Goal: Task Accomplishment & Management: Manage account settings

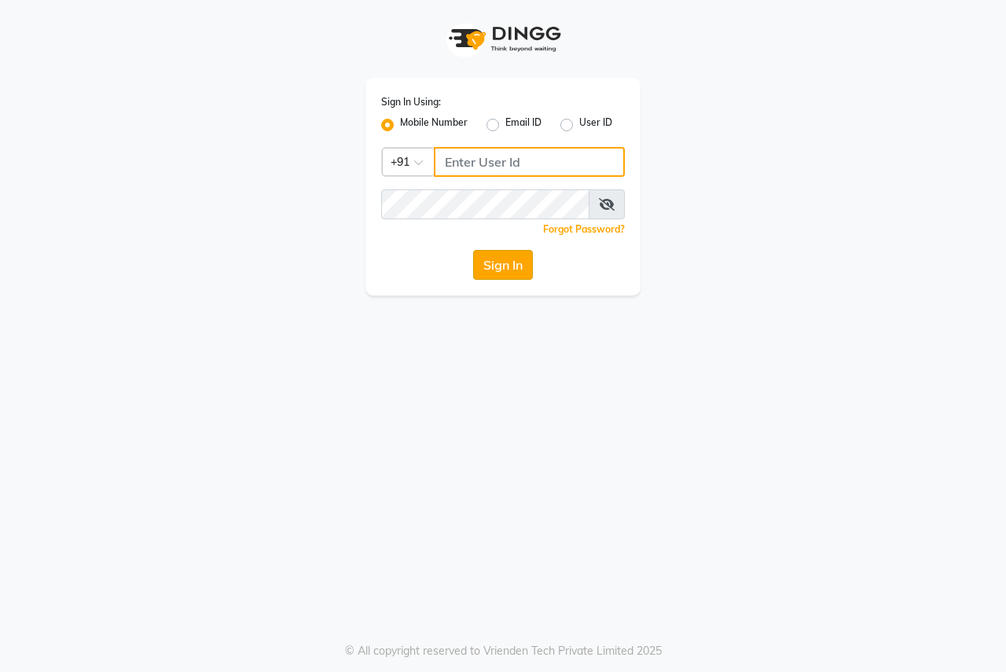
type input "8007975027"
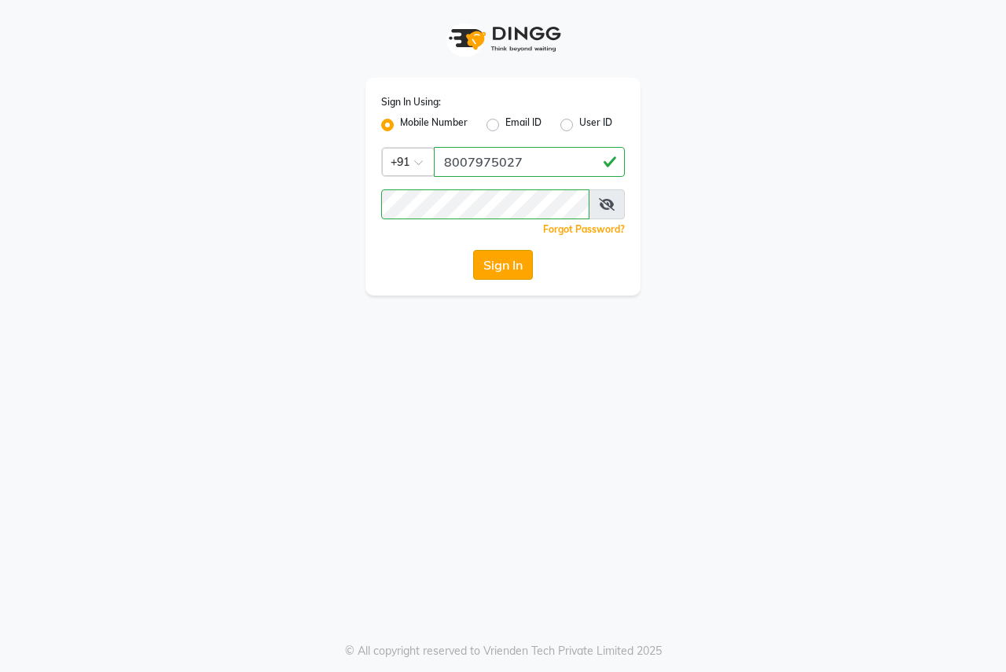
click at [509, 264] on button "Sign In" at bounding box center [503, 265] width 60 height 30
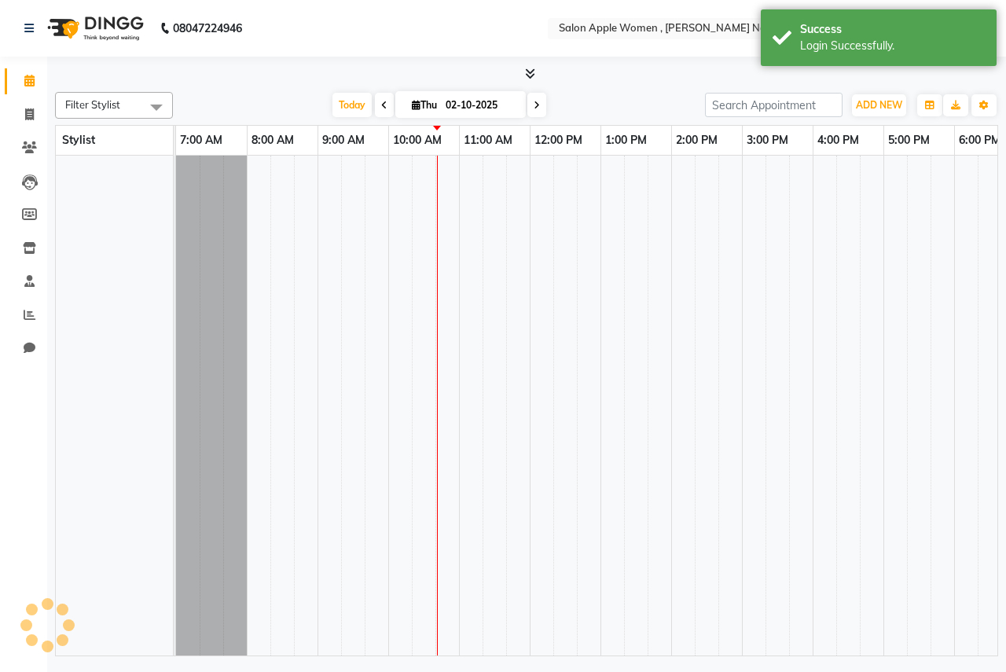
select select "en"
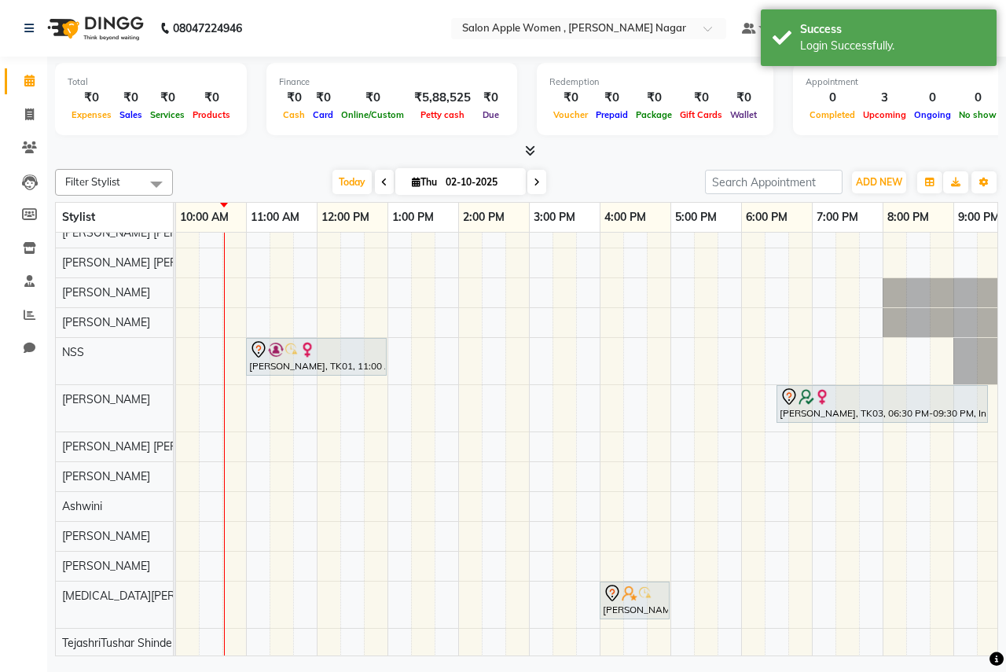
scroll to position [28, 0]
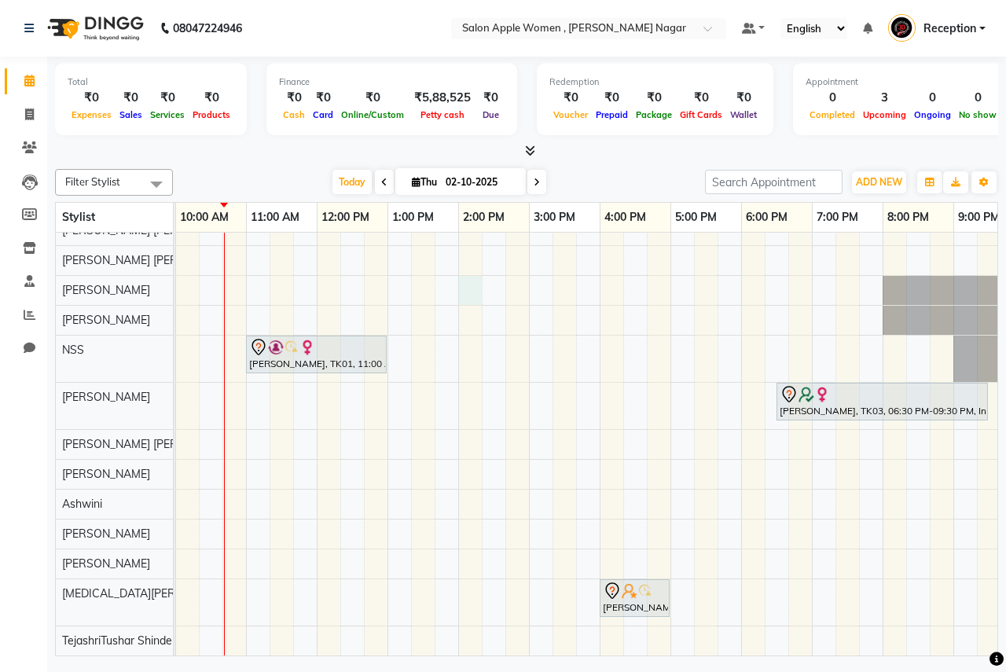
click at [465, 273] on div "[PERSON_NAME], TK01, 11:00 AM-01:00 PM, Hair protein treatment - Nanoplastia - …" at bounding box center [529, 435] width 1132 height 439
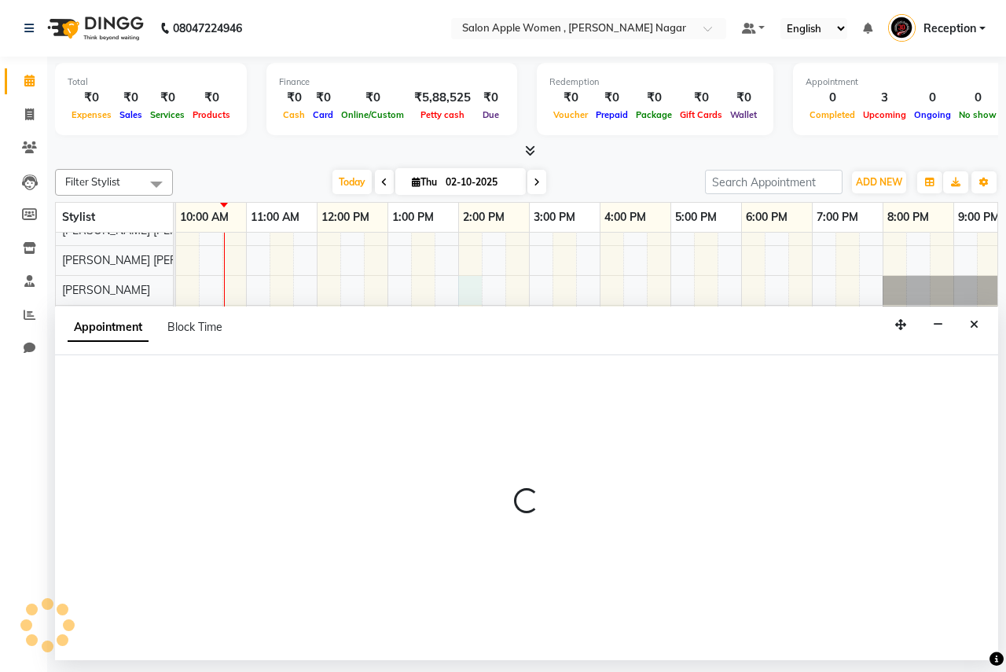
select select "3151"
select select "840"
select select "tentative"
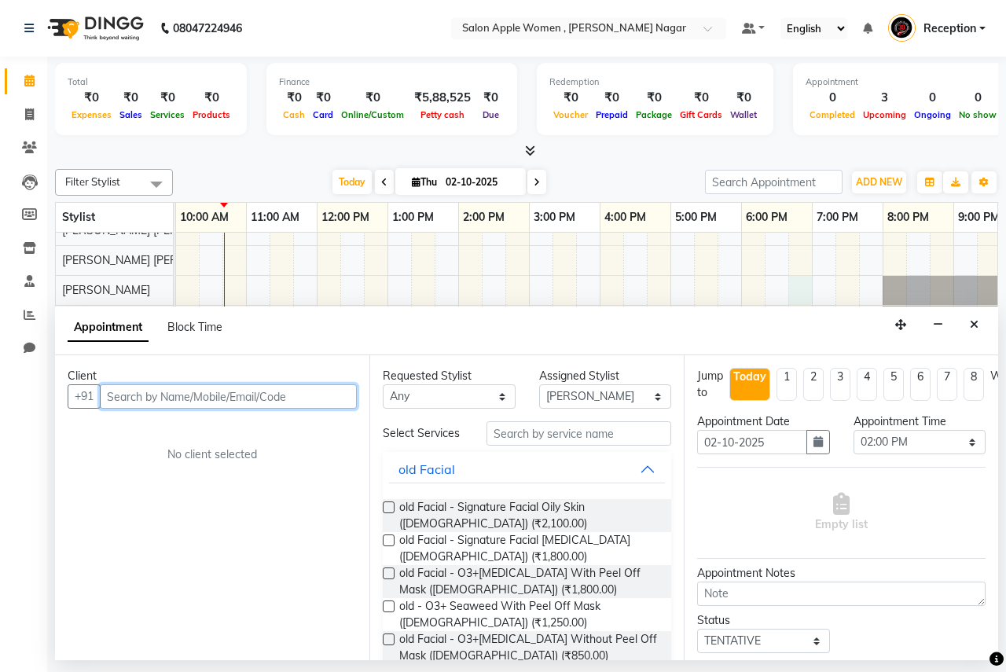
click at [805, 274] on div "[PERSON_NAME], TK01, 11:00 AM-01:00 PM, Hair protein treatment - Nanoplastia - …" at bounding box center [529, 435] width 1132 height 439
click at [119, 402] on input "text" at bounding box center [228, 396] width 257 height 24
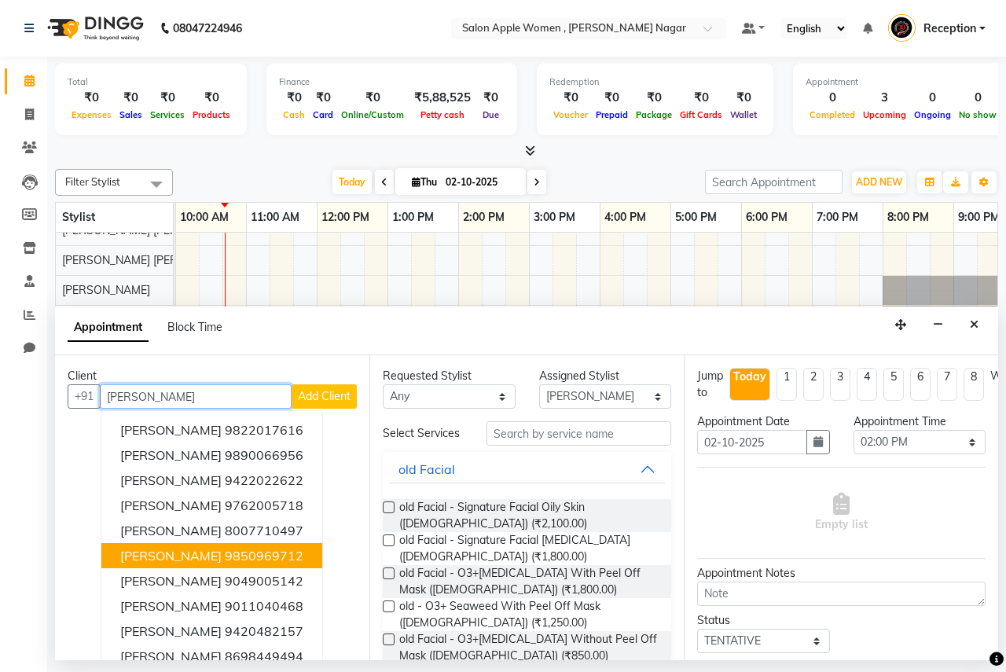
click at [155, 560] on span "[PERSON_NAME]" at bounding box center [170, 556] width 101 height 16
type input "9850969712"
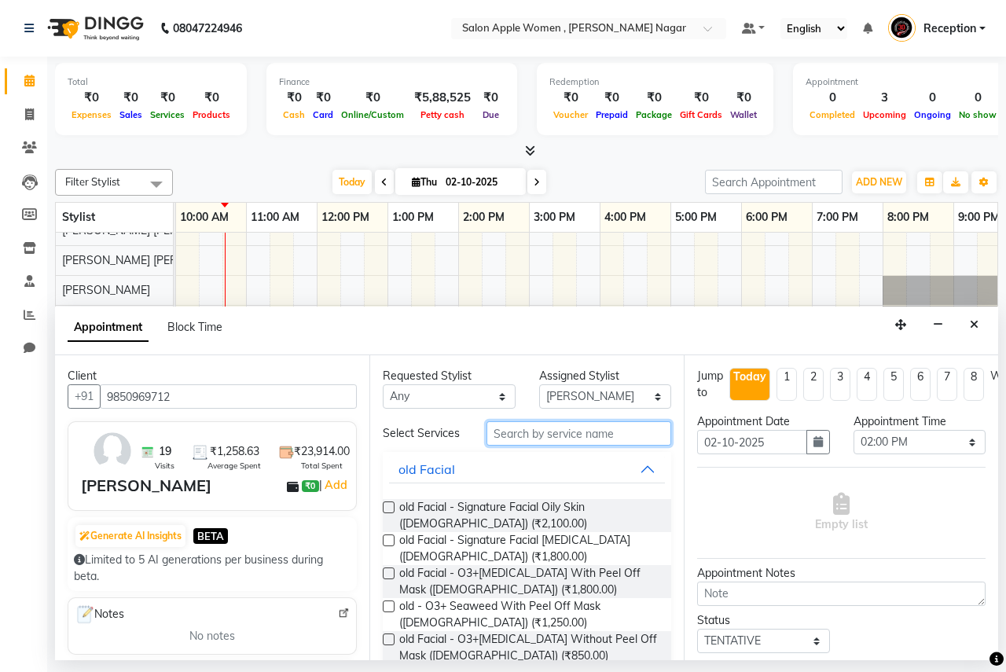
click at [498, 427] on input "text" at bounding box center [579, 433] width 185 height 24
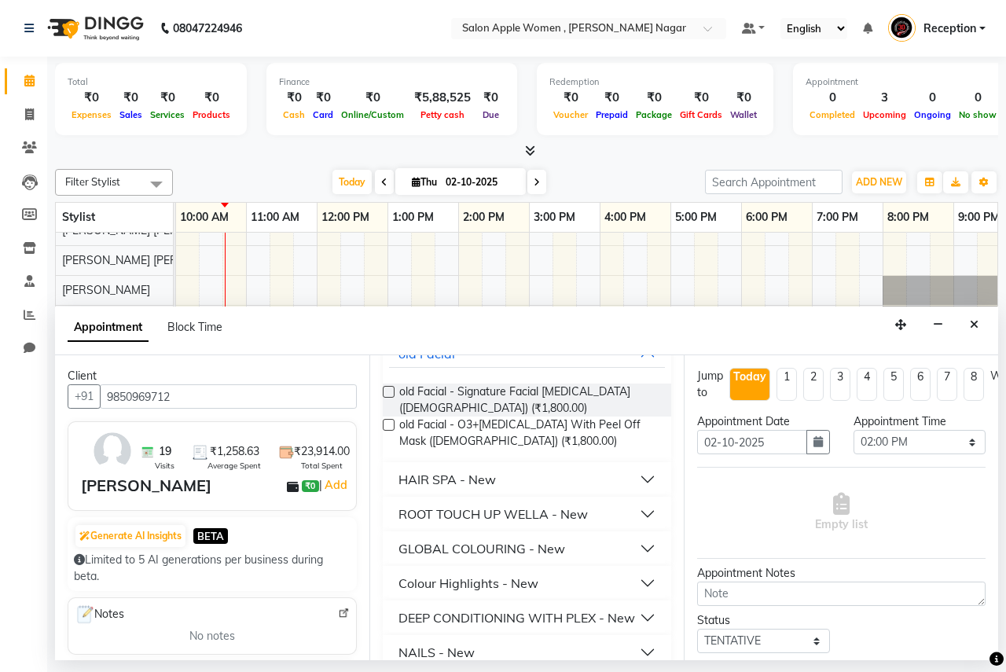
scroll to position [226, 0]
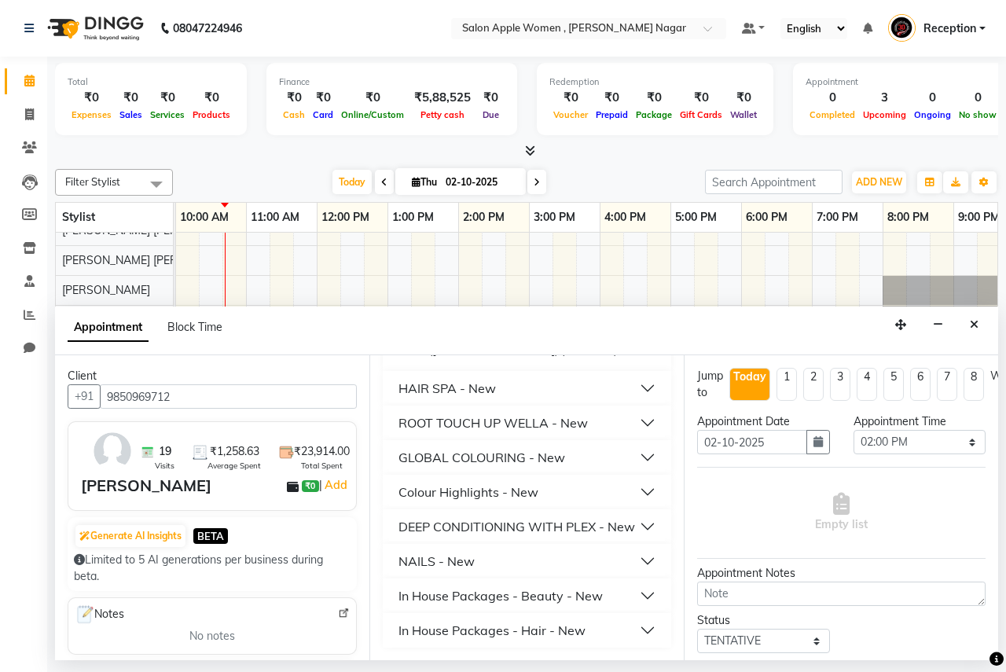
type input "1800"
click at [531, 597] on div "In House Packages - Beauty - New" at bounding box center [500, 595] width 204 height 19
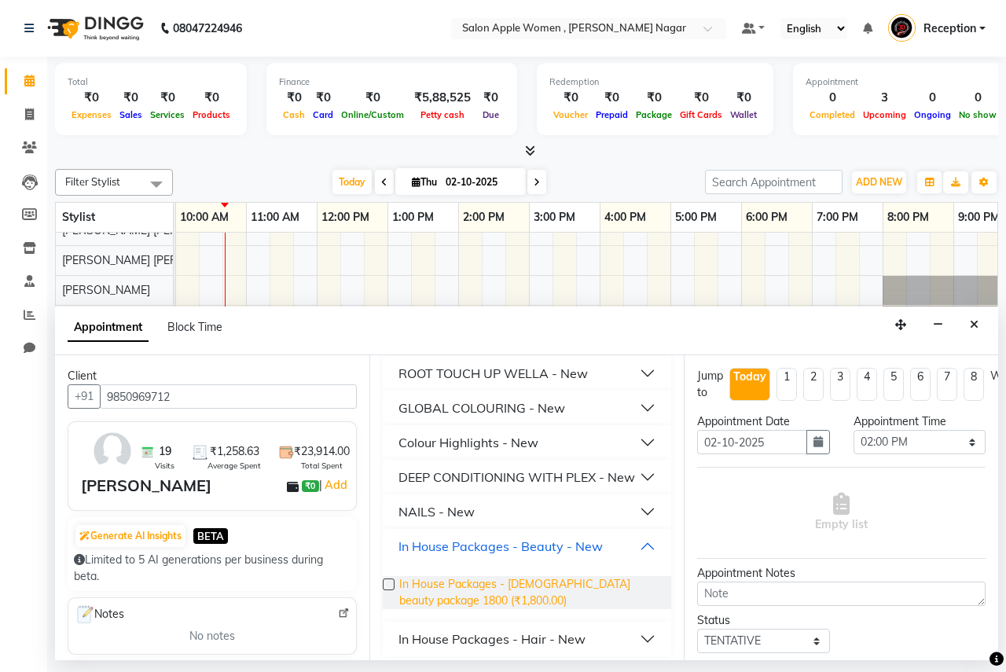
scroll to position [283, 0]
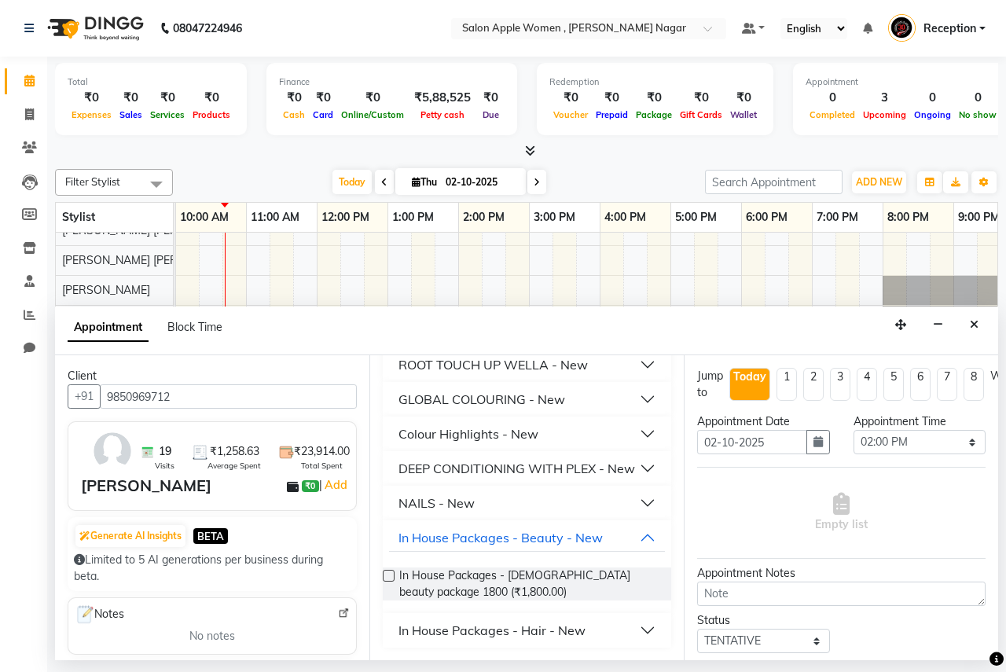
click at [384, 577] on label at bounding box center [389, 576] width 12 height 12
click at [384, 577] on input "checkbox" at bounding box center [388, 577] width 10 height 10
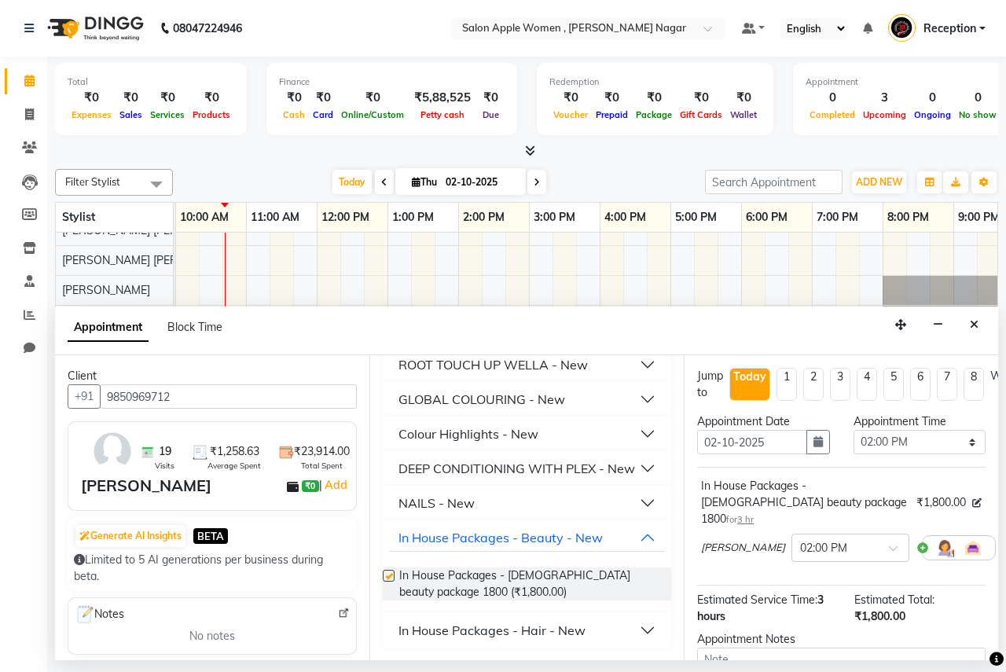
checkbox input "false"
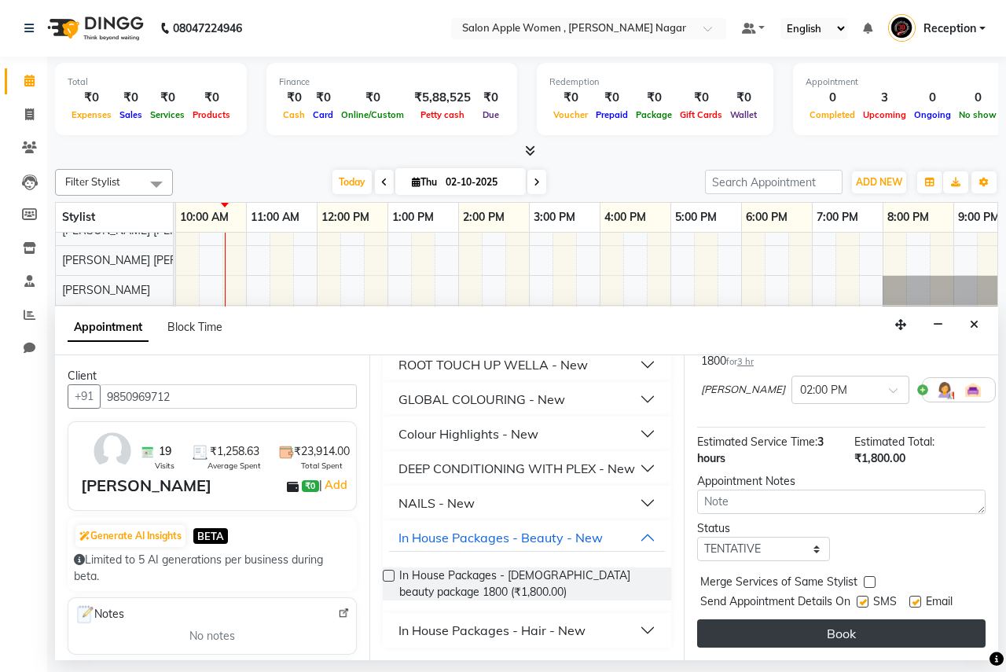
click at [845, 622] on button "Book" at bounding box center [841, 633] width 288 height 28
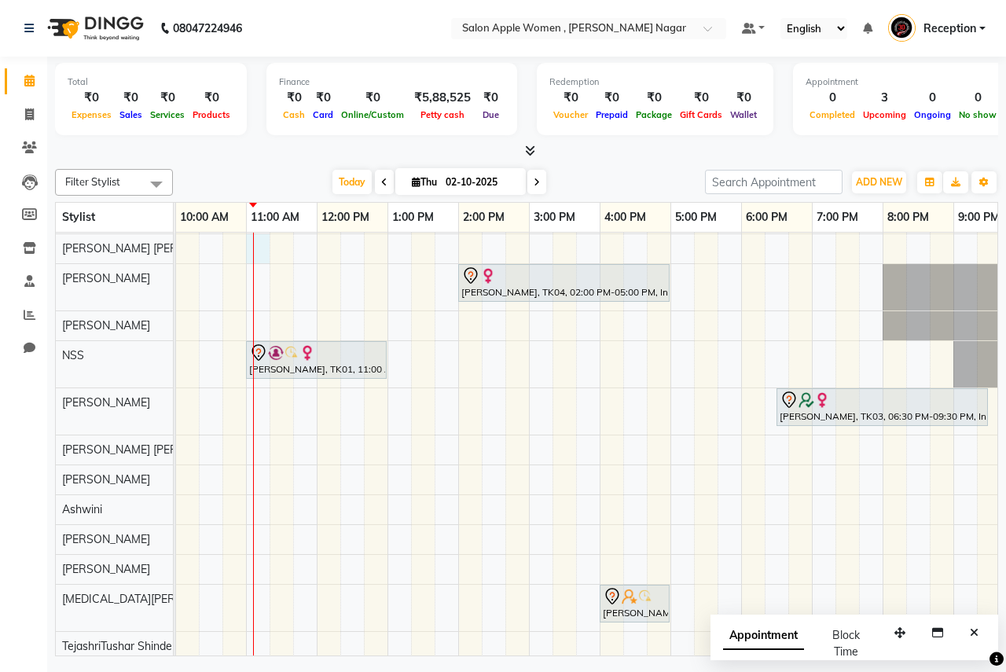
click at [257, 234] on div "[PERSON_NAME], TK04, 02:00 PM-05:00 PM, In House Packages - [DEMOGRAPHIC_DATA] …" at bounding box center [529, 432] width 1132 height 457
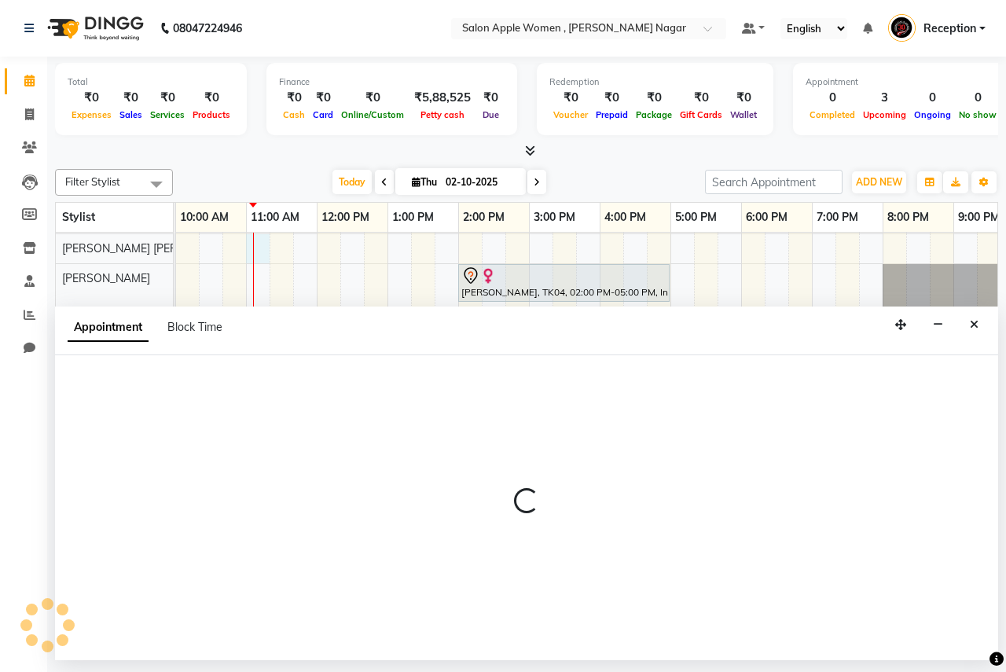
select select "57564"
select select "660"
select select "tentative"
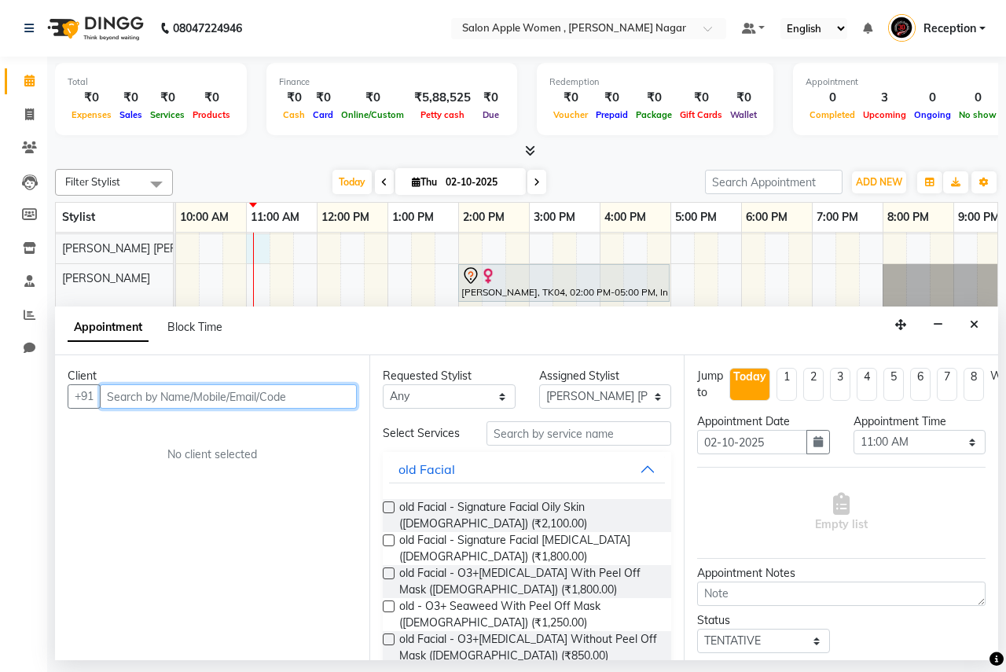
click at [121, 399] on input "text" at bounding box center [228, 396] width 257 height 24
type input "7249333015"
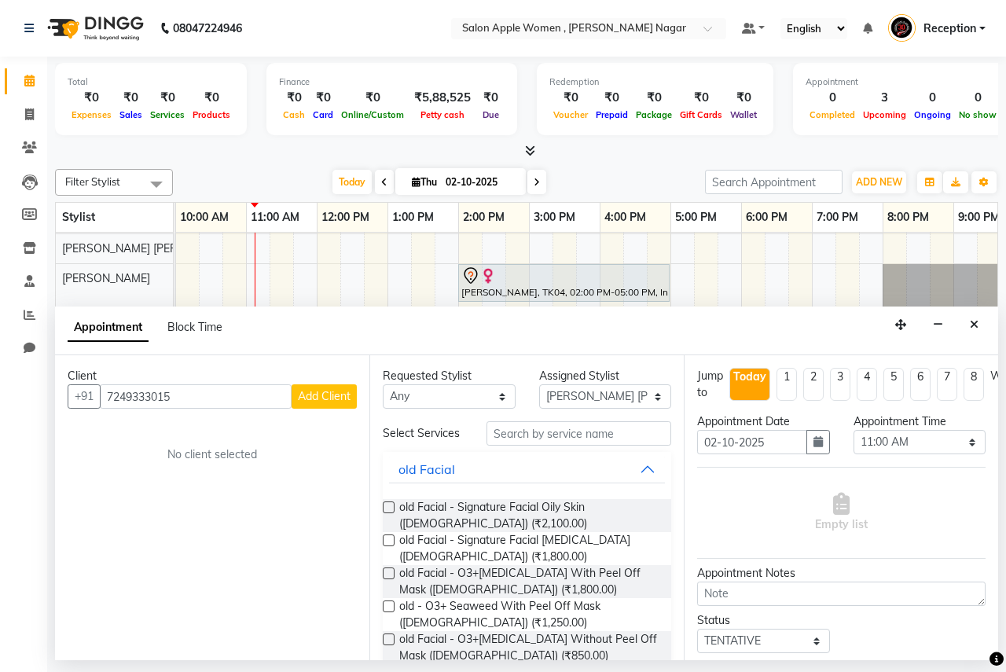
click at [313, 397] on span "Add Client" at bounding box center [324, 396] width 53 height 14
select select "22"
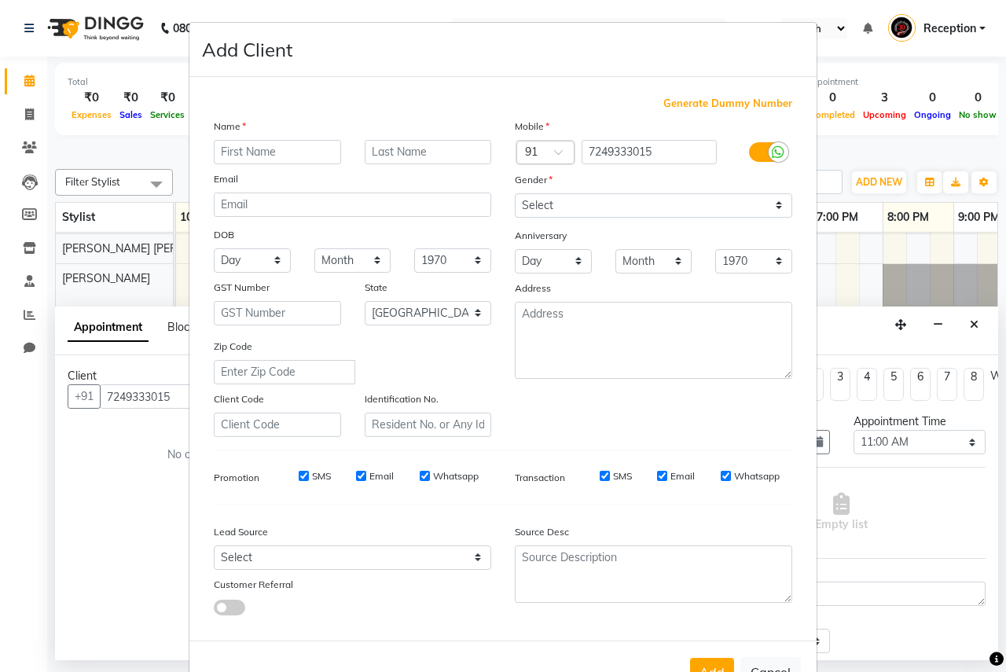
click at [215, 155] on input "text" at bounding box center [277, 152] width 127 height 24
type input "aishwarya"
click at [558, 203] on select "Select [DEMOGRAPHIC_DATA] [DEMOGRAPHIC_DATA] Other Prefer Not To Say" at bounding box center [653, 205] width 277 height 24
select select "[DEMOGRAPHIC_DATA]"
click at [515, 193] on select "Select [DEMOGRAPHIC_DATA] [DEMOGRAPHIC_DATA] Other Prefer Not To Say" at bounding box center [653, 205] width 277 height 24
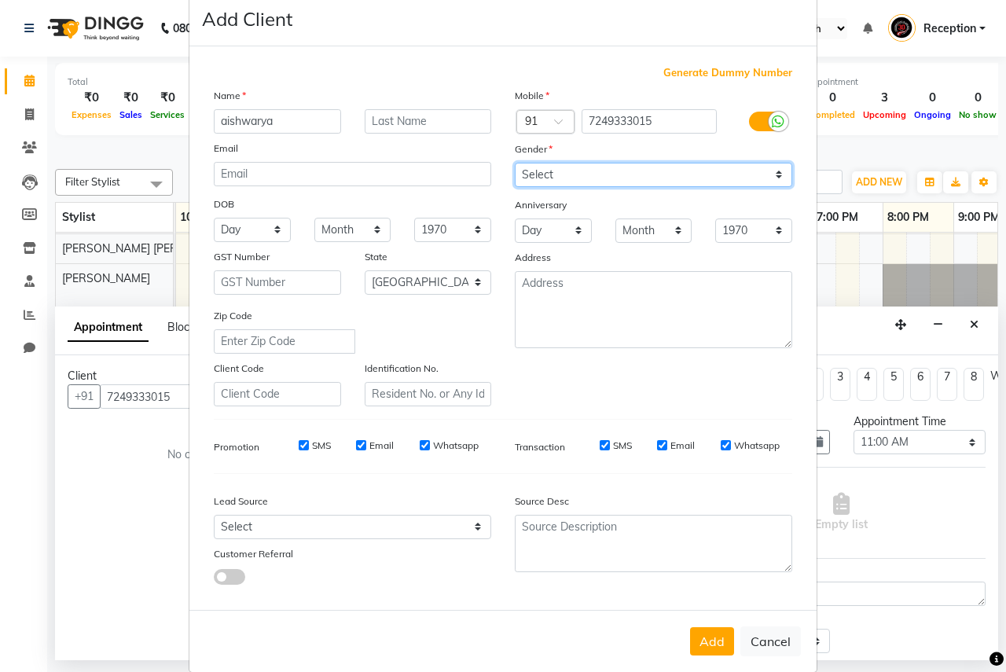
scroll to position [53, 0]
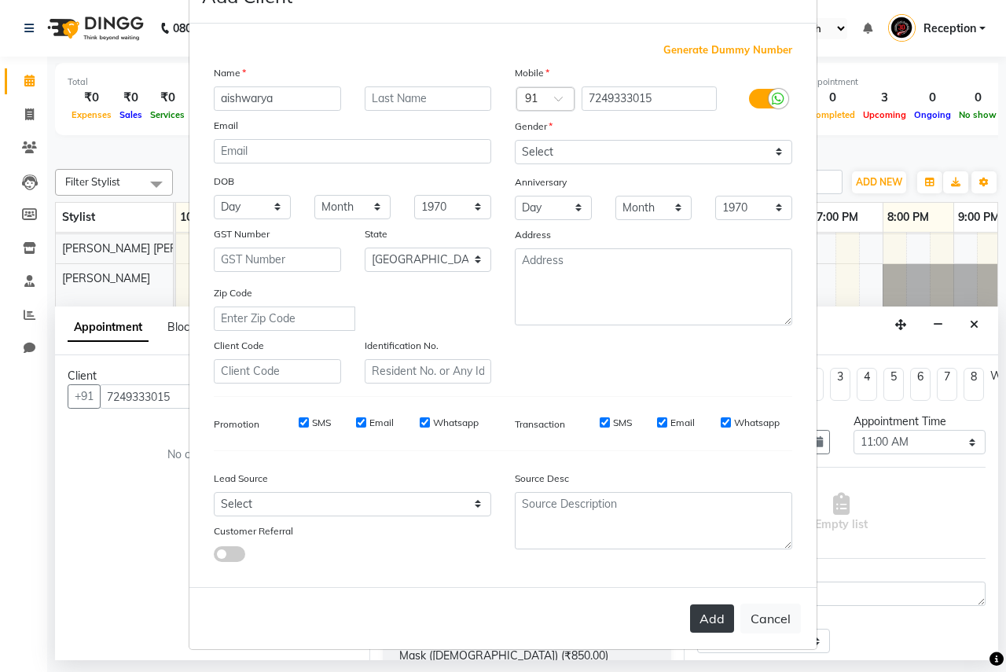
click at [700, 623] on button "Add" at bounding box center [712, 618] width 44 height 28
select select
select select "null"
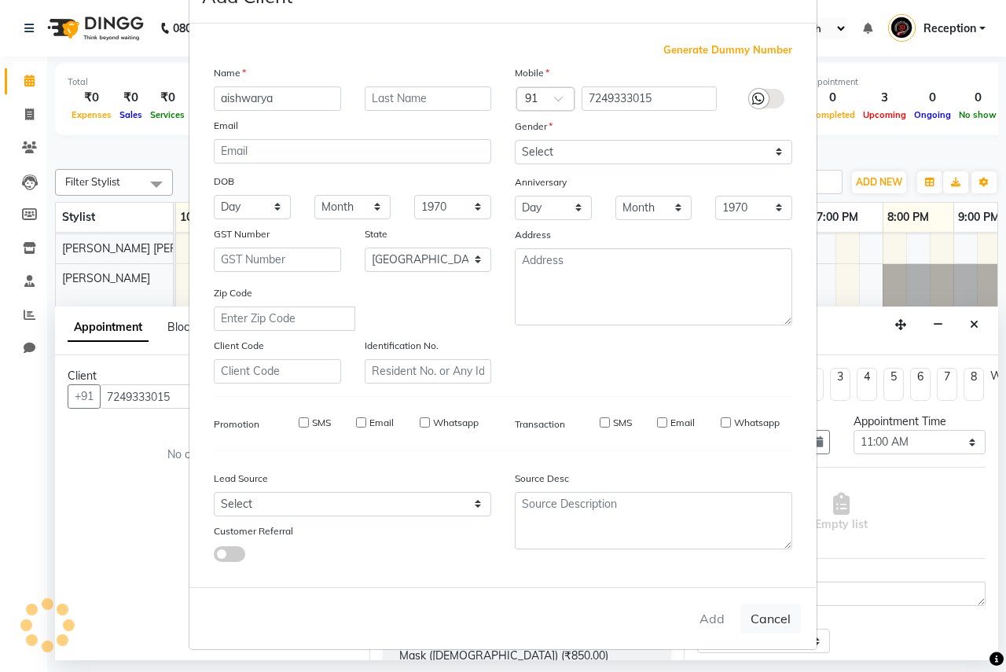
select select
checkbox input "false"
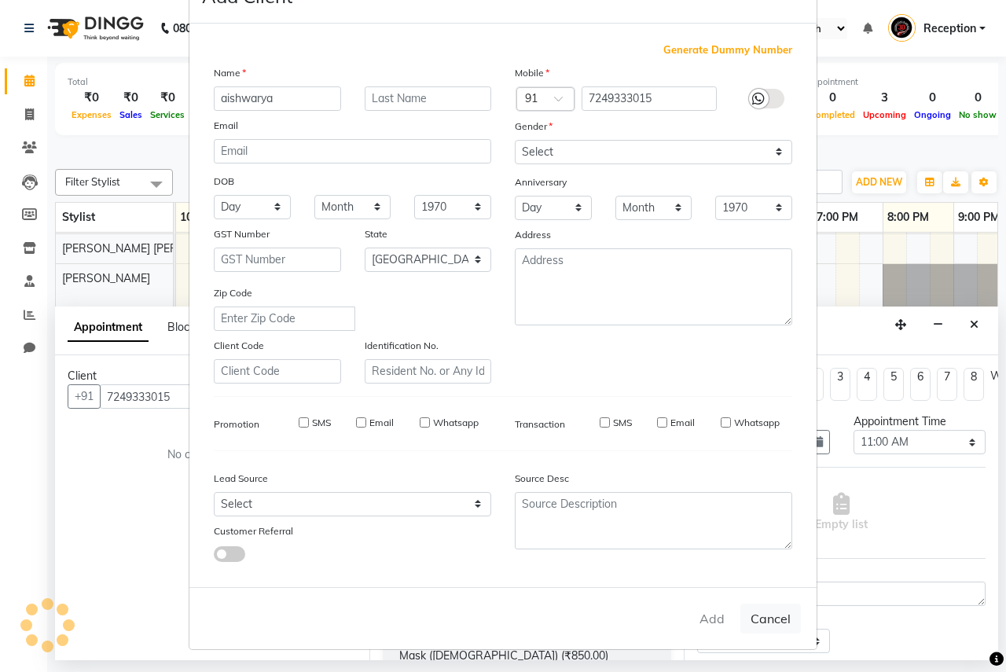
checkbox input "false"
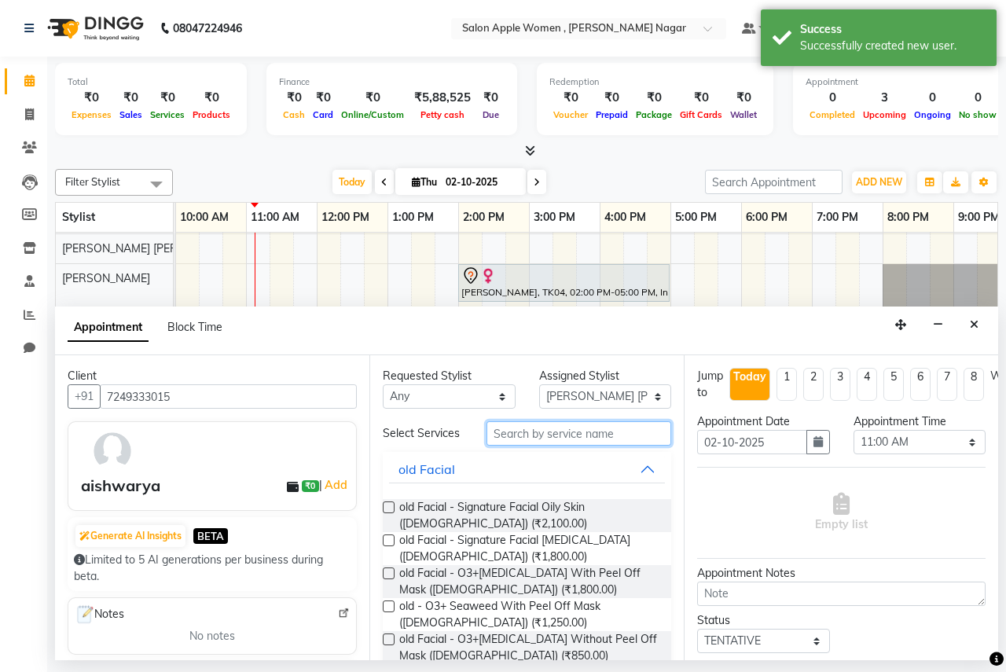
click at [504, 437] on input "text" at bounding box center [579, 433] width 185 height 24
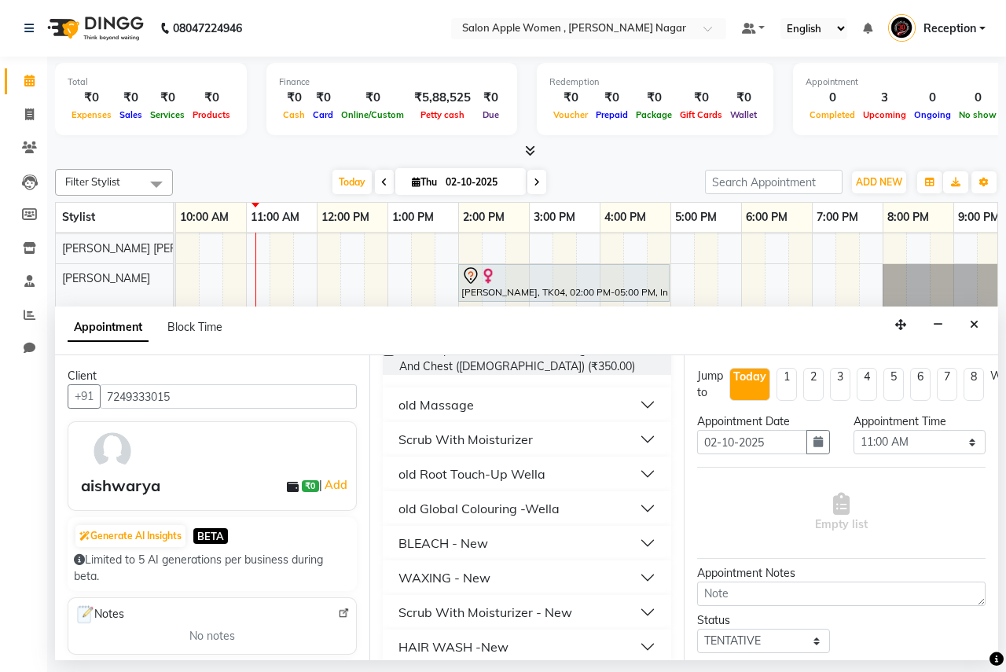
scroll to position [236, 0]
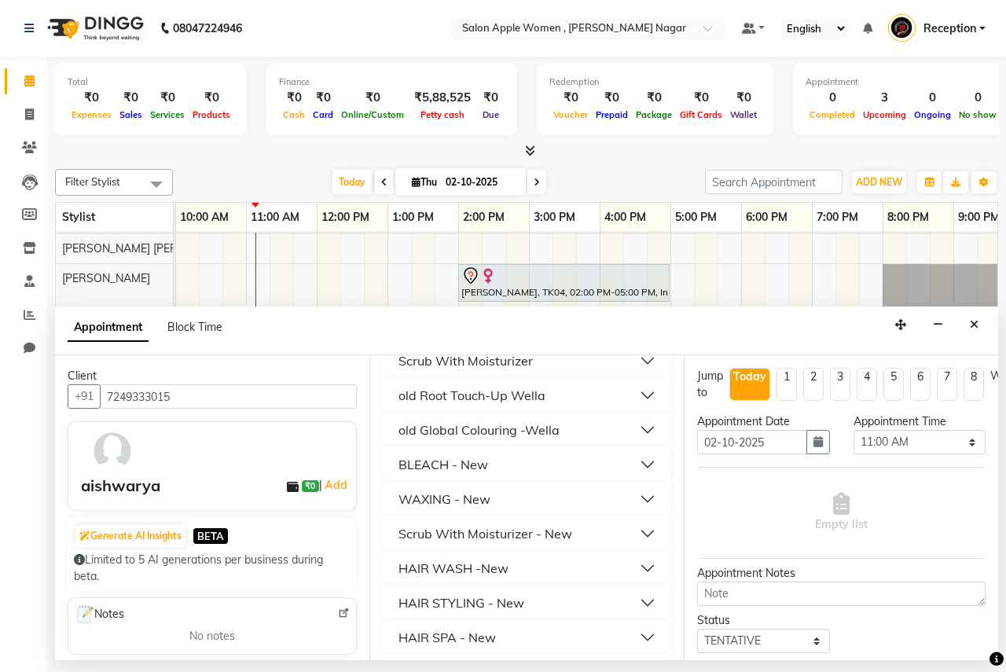
type input "350"
click at [465, 571] on div "HAIR WASH -New" at bounding box center [453, 568] width 110 height 19
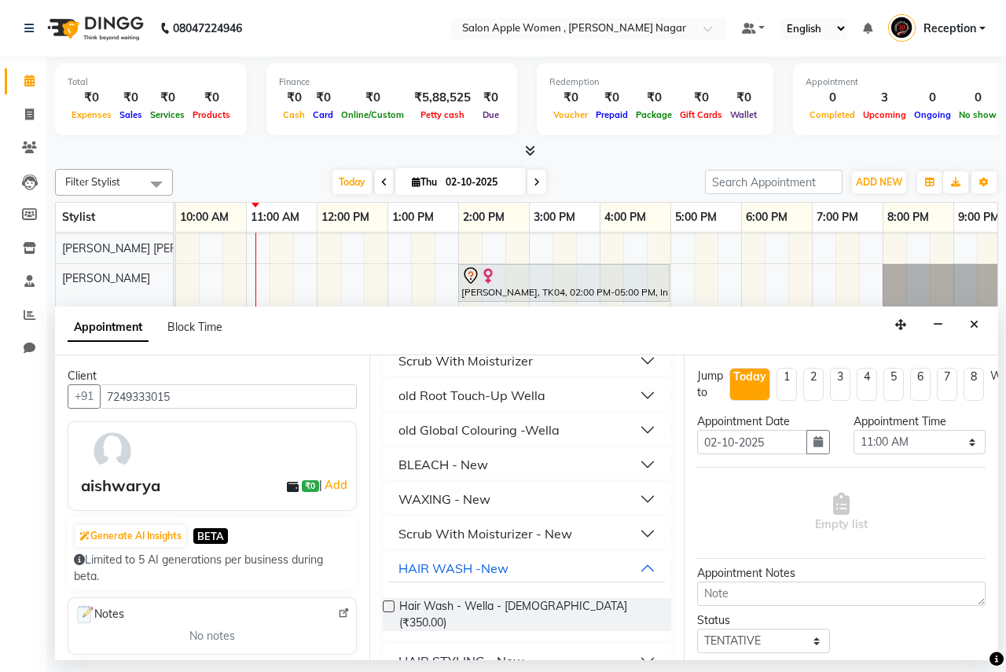
click at [391, 605] on label at bounding box center [389, 606] width 12 height 12
click at [391, 605] on input "checkbox" at bounding box center [388, 608] width 10 height 10
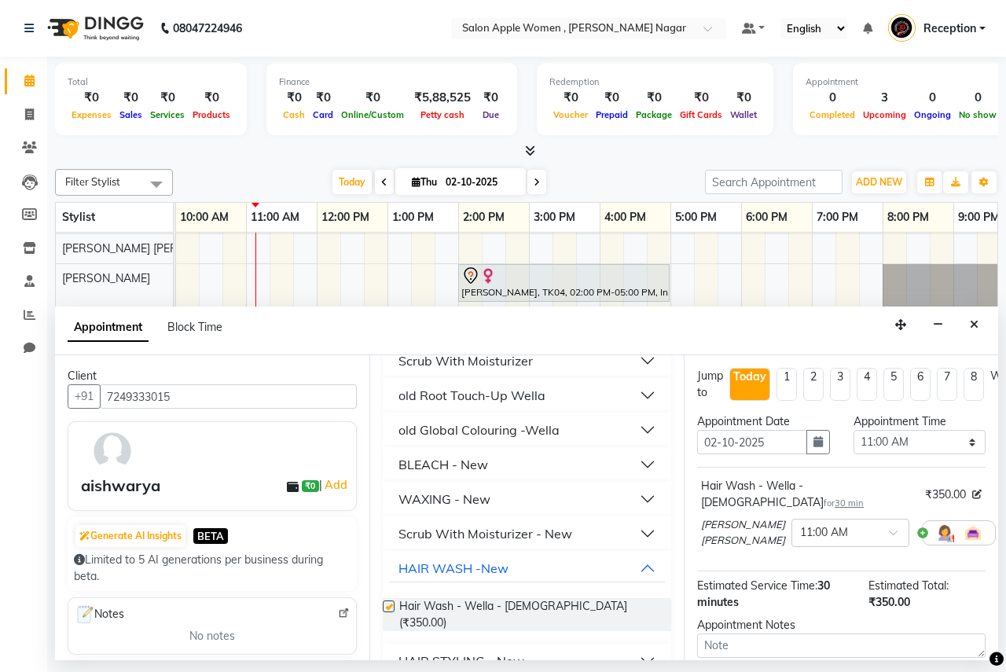
checkbox input "false"
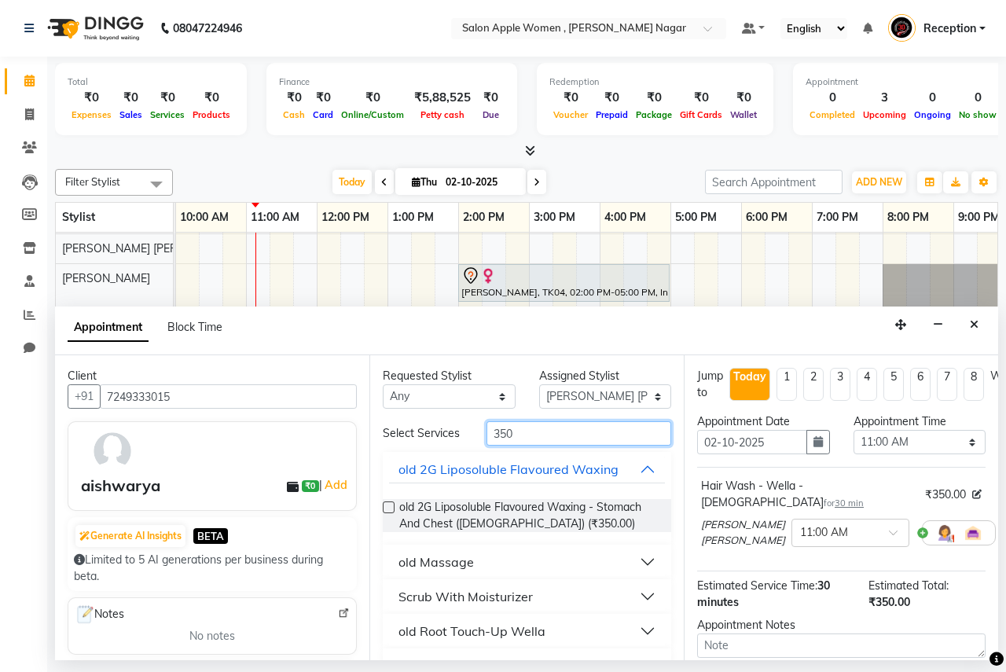
click at [526, 436] on input "350" at bounding box center [579, 433] width 185 height 24
type input "3"
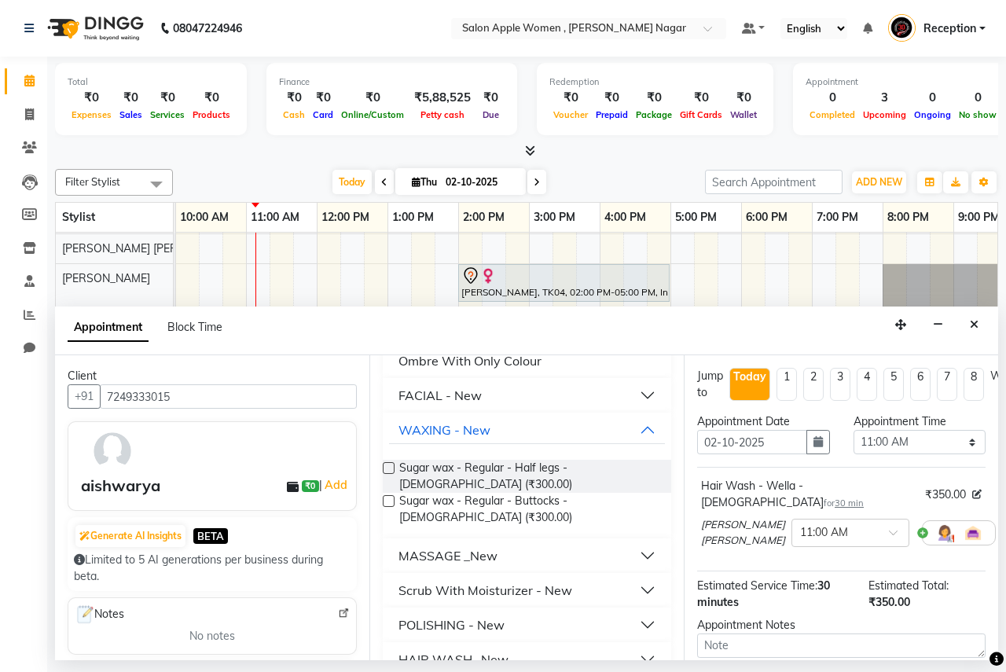
scroll to position [472, 0]
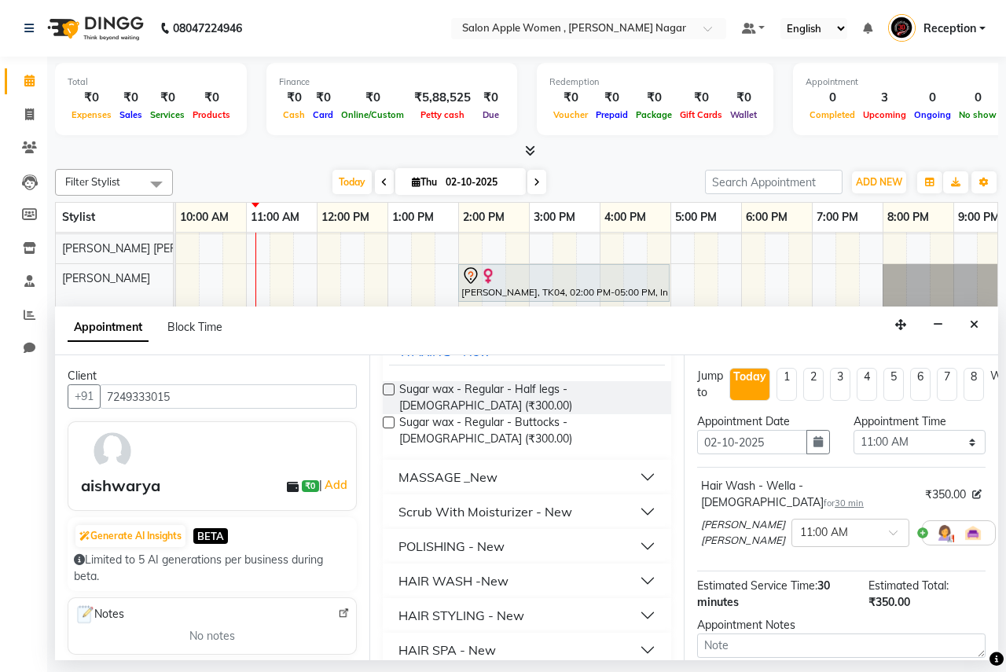
type input "300"
click at [490, 611] on div "HAIR STYLING - New" at bounding box center [461, 615] width 126 height 19
click at [383, 654] on label at bounding box center [389, 654] width 12 height 12
click at [383, 654] on input "checkbox" at bounding box center [388, 655] width 10 height 10
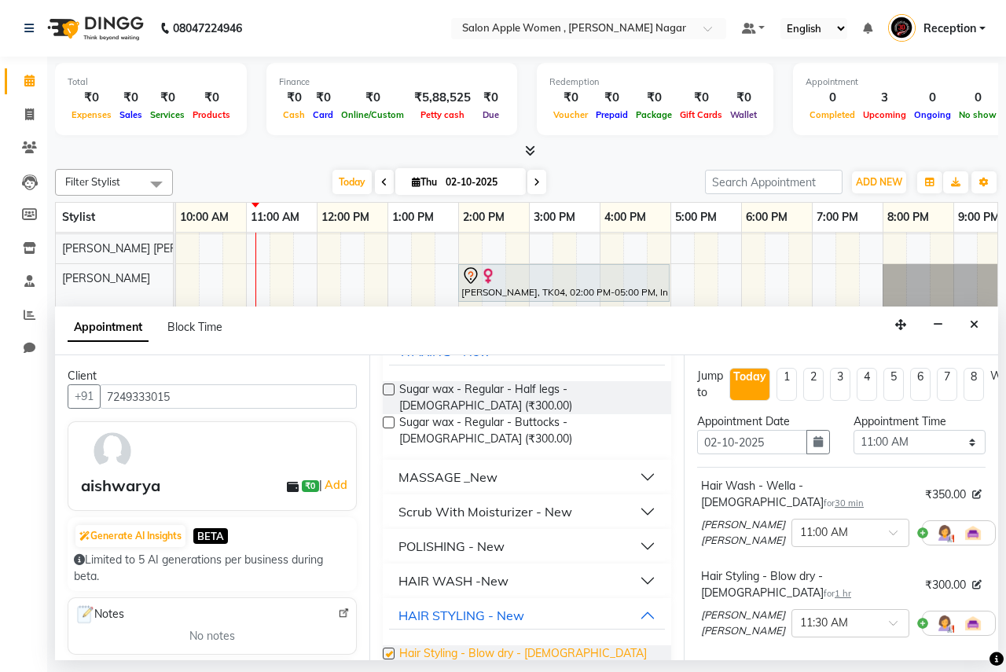
checkbox input "false"
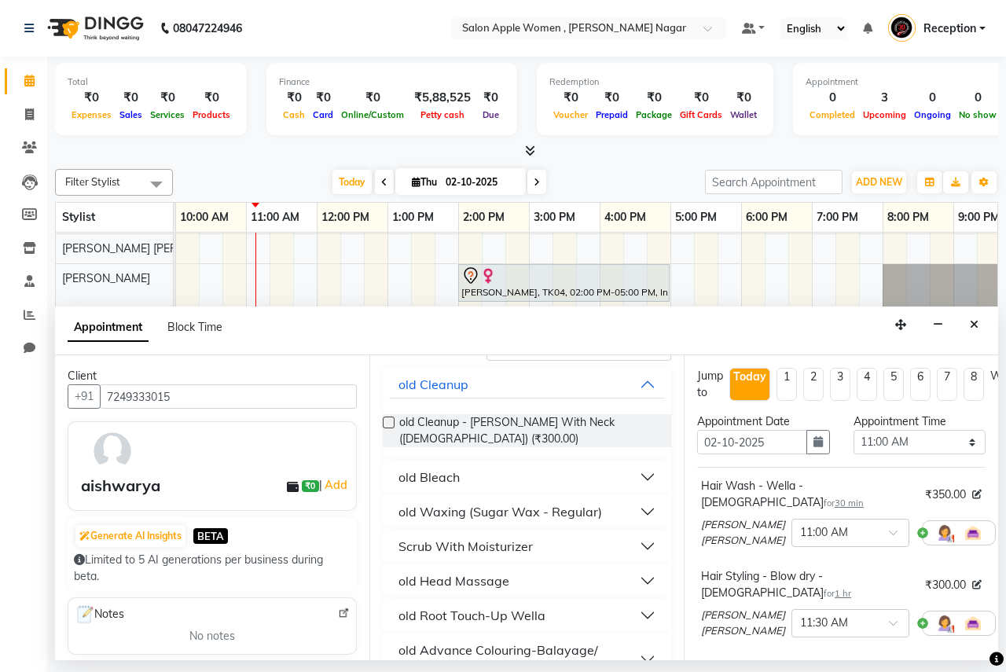
scroll to position [0, 0]
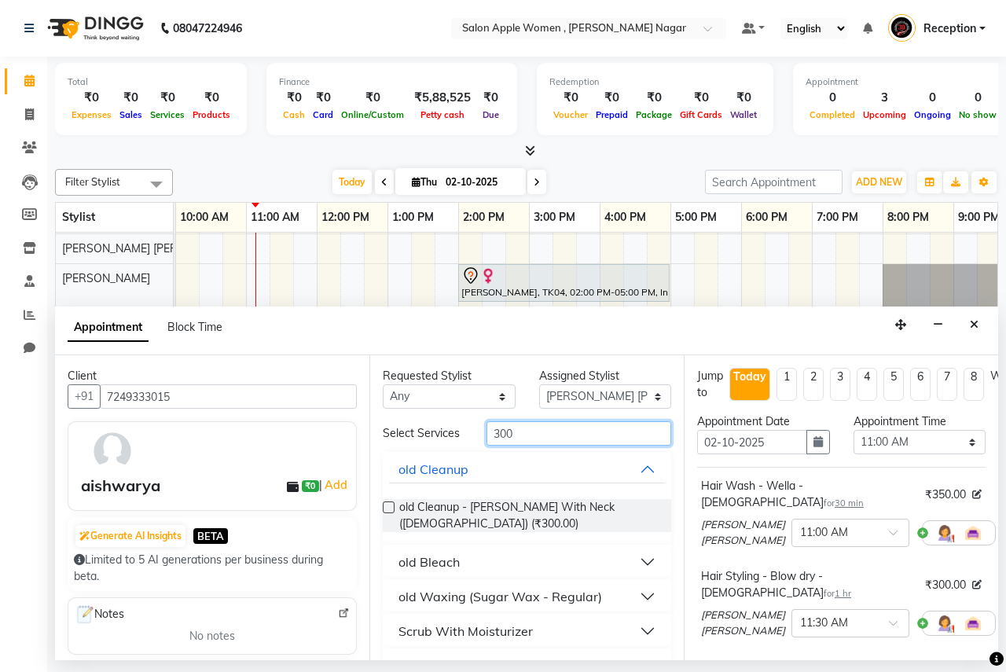
click at [533, 439] on input "300" at bounding box center [579, 433] width 185 height 24
type input "3"
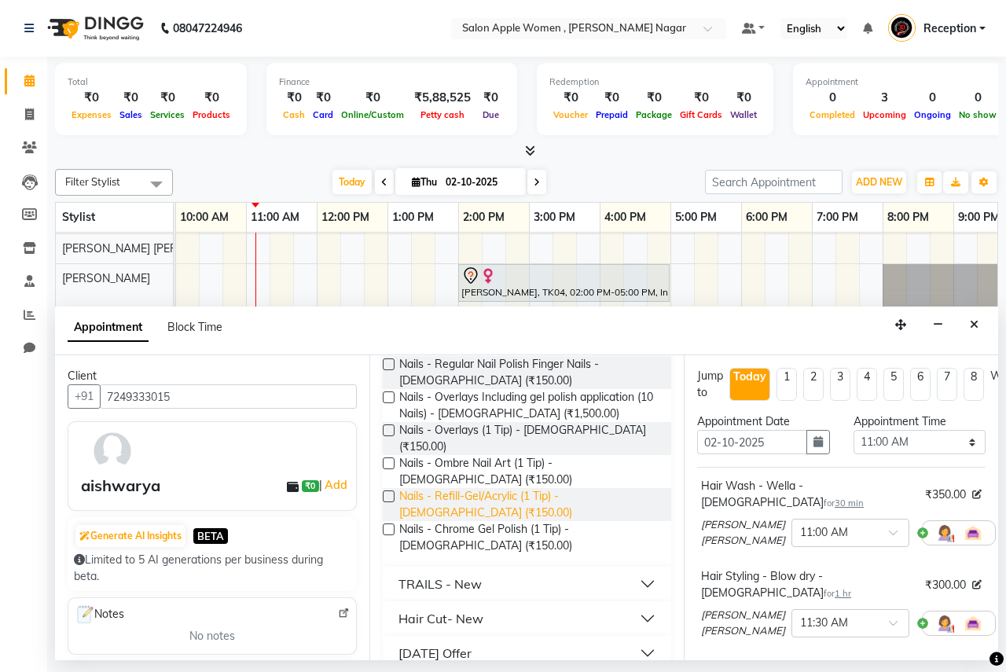
scroll to position [716, 0]
type input "150"
click at [471, 608] on div "Hair Cut- New" at bounding box center [440, 617] width 85 height 19
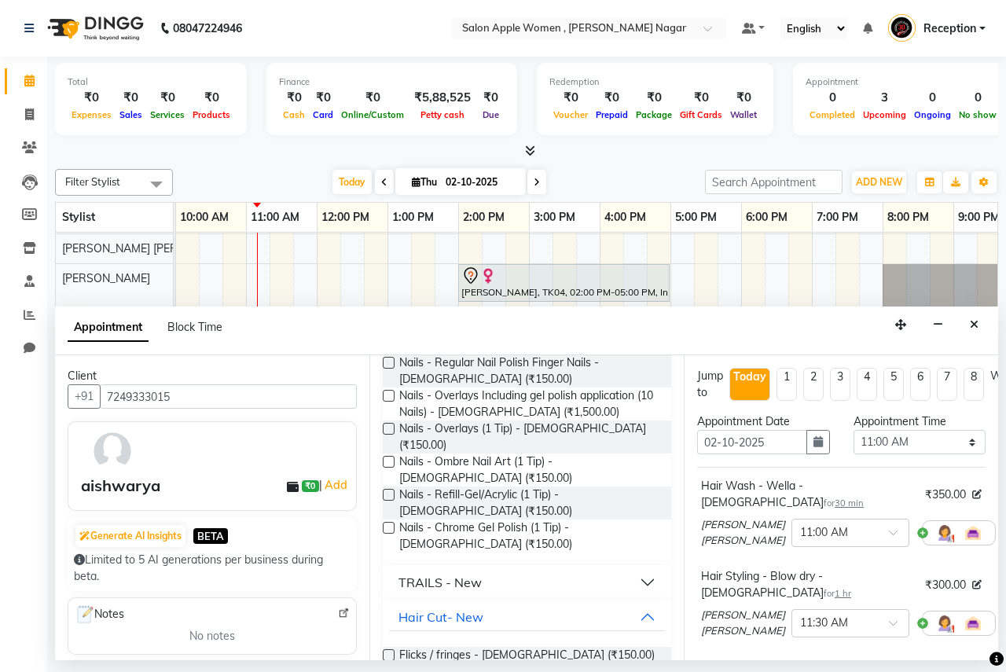
click at [392, 649] on label at bounding box center [389, 655] width 12 height 12
click at [392, 652] on input "checkbox" at bounding box center [388, 657] width 10 height 10
checkbox input "false"
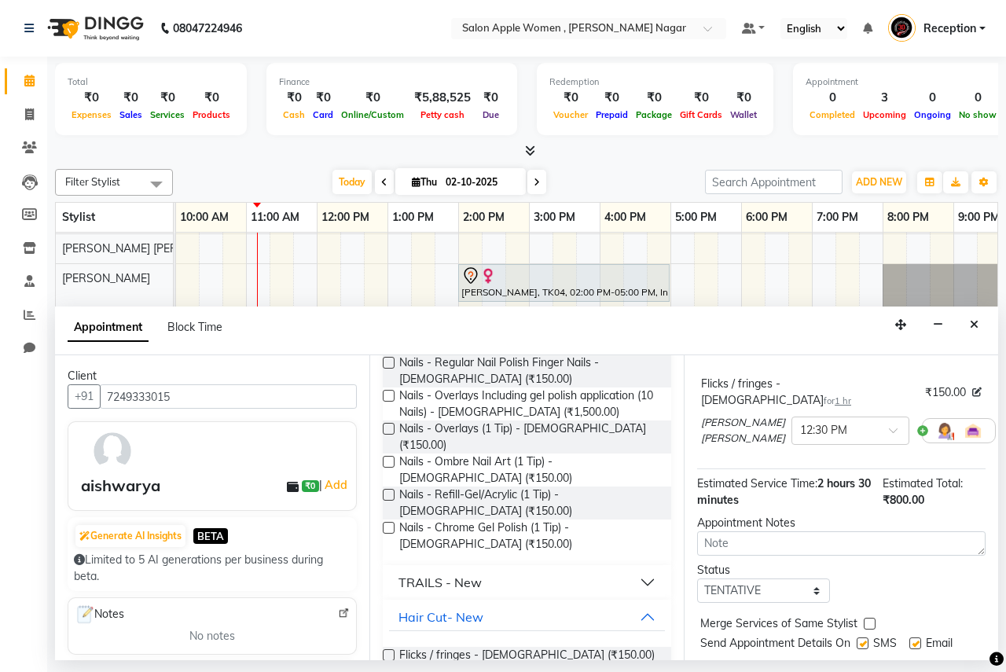
scroll to position [333, 0]
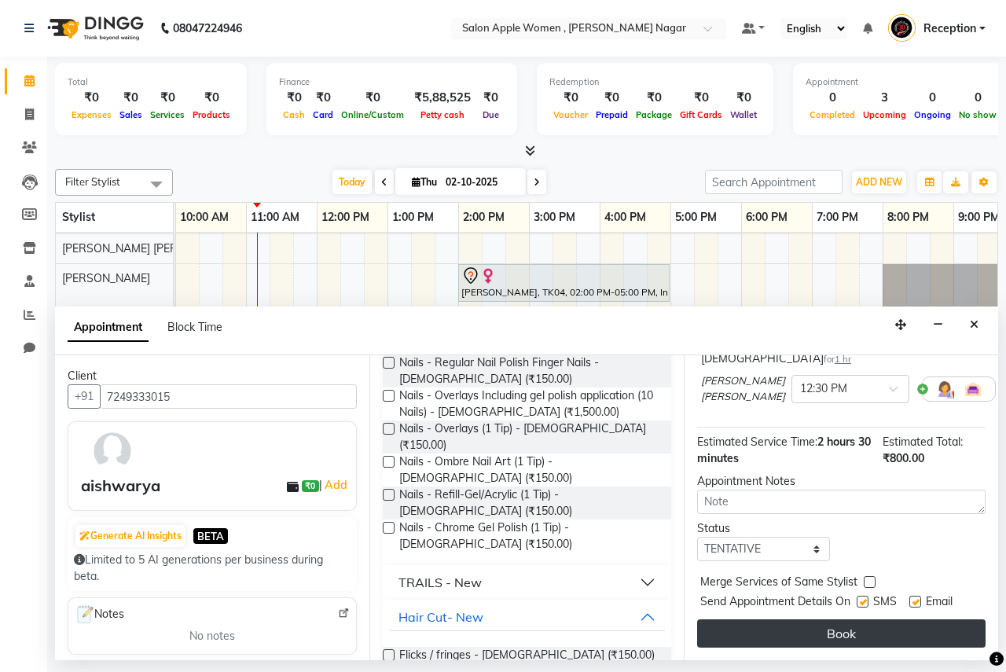
click at [842, 627] on button "Book" at bounding box center [841, 633] width 288 height 28
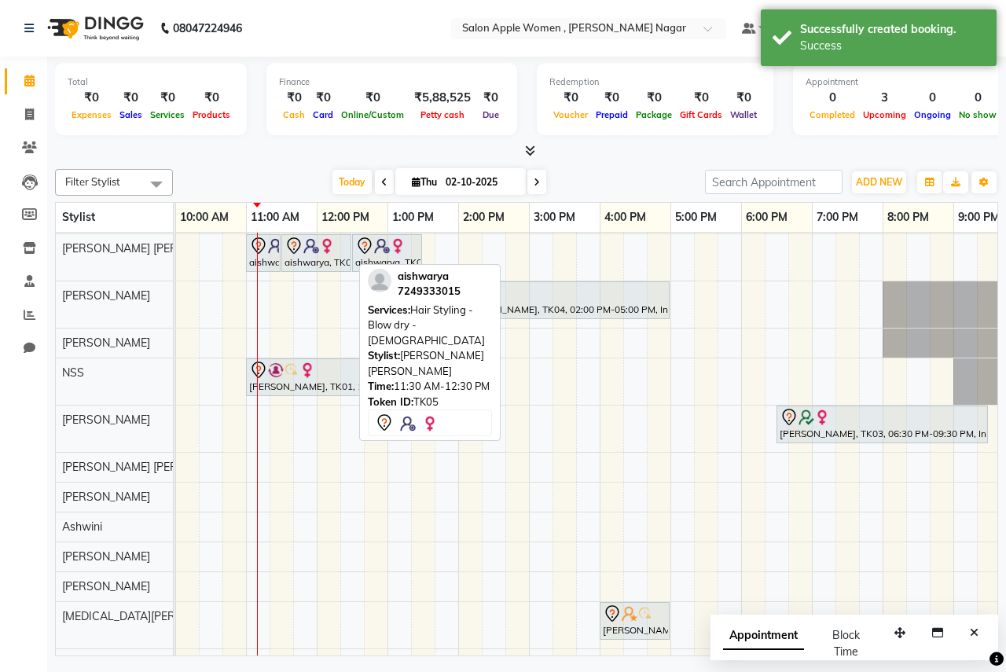
click at [331, 252] on img at bounding box center [327, 246] width 16 height 16
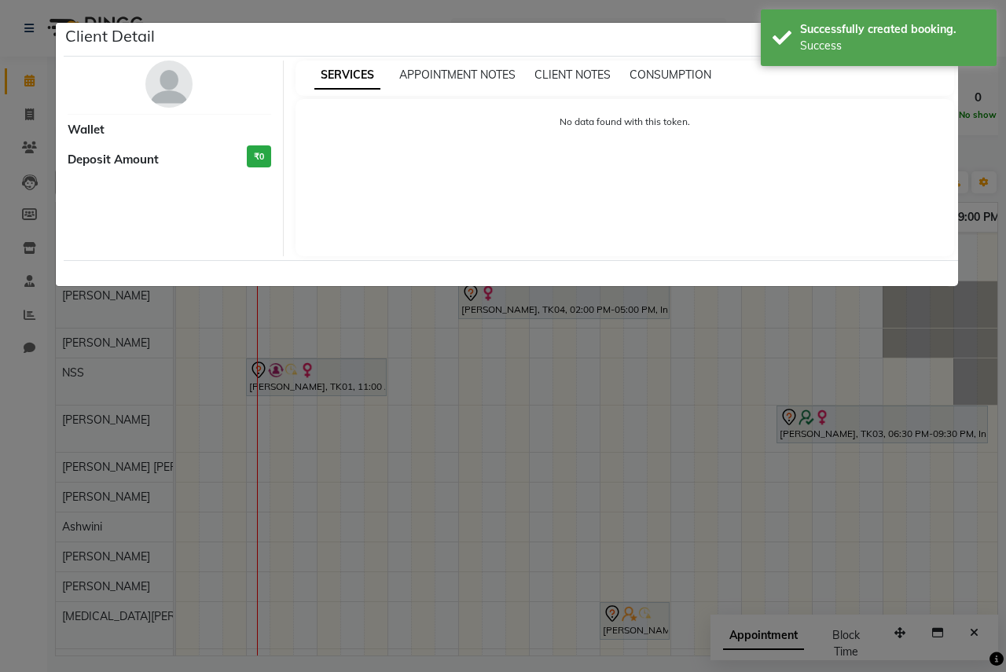
select select "7"
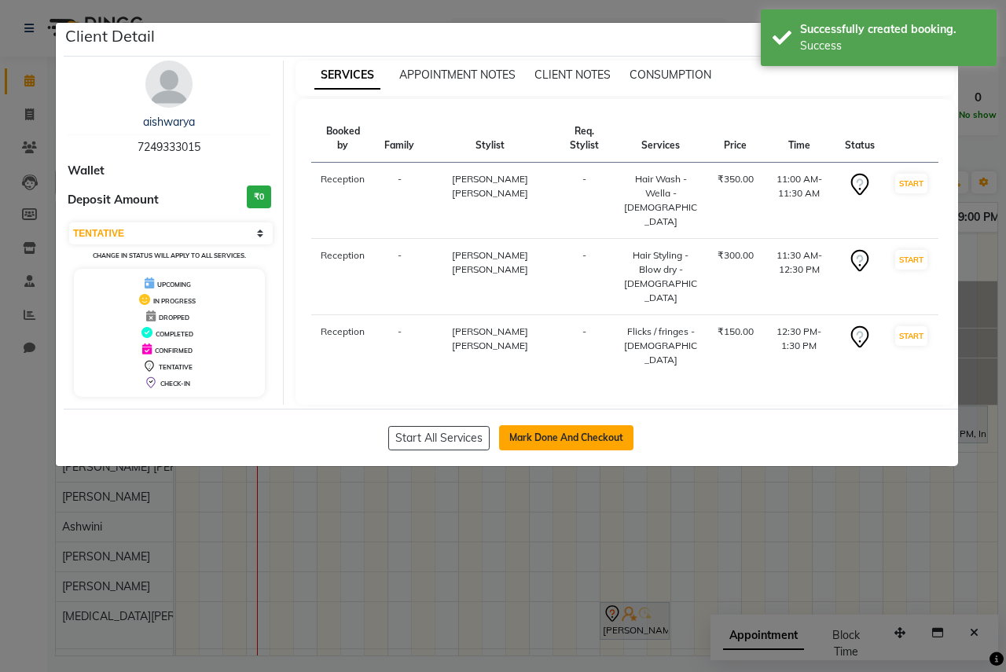
click at [531, 425] on button "Mark Done And Checkout" at bounding box center [566, 437] width 134 height 25
select select "service"
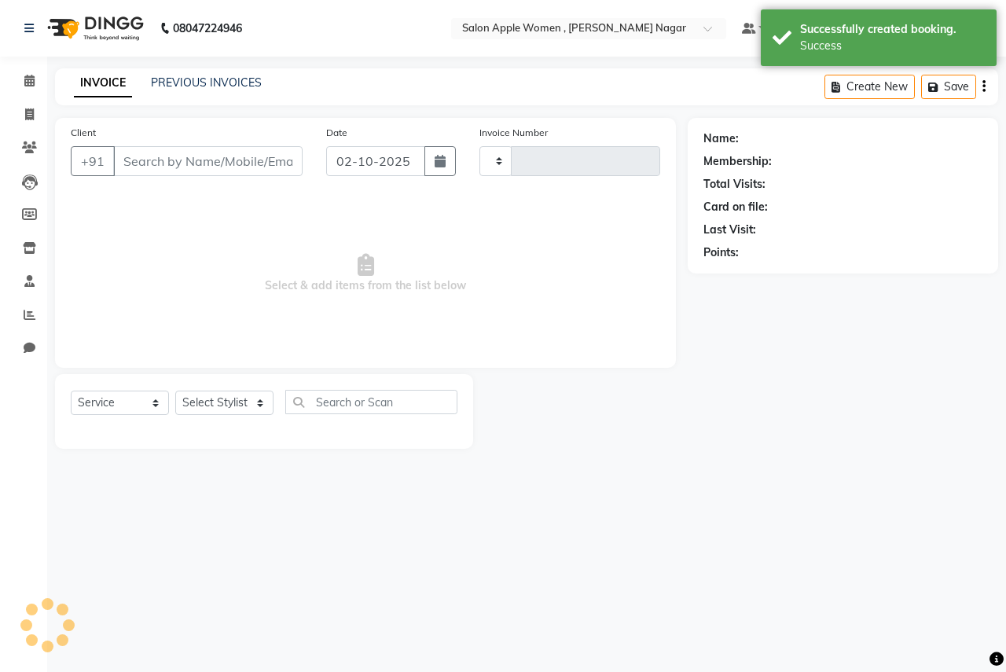
type input "2935"
select select "select"
select select "96"
type input "7249333015"
select select "57564"
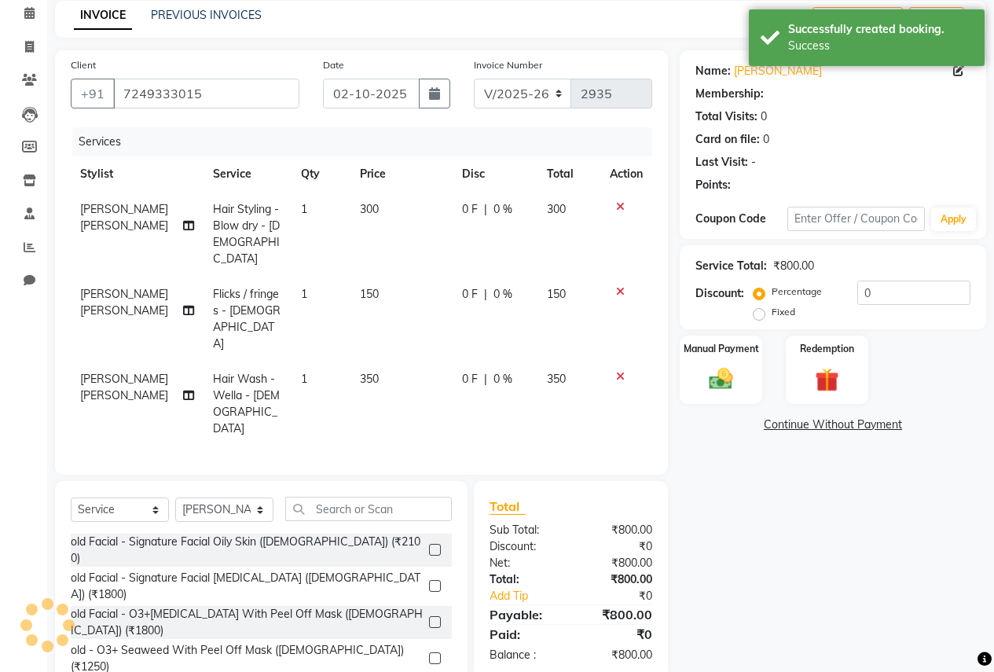
scroll to position [78, 0]
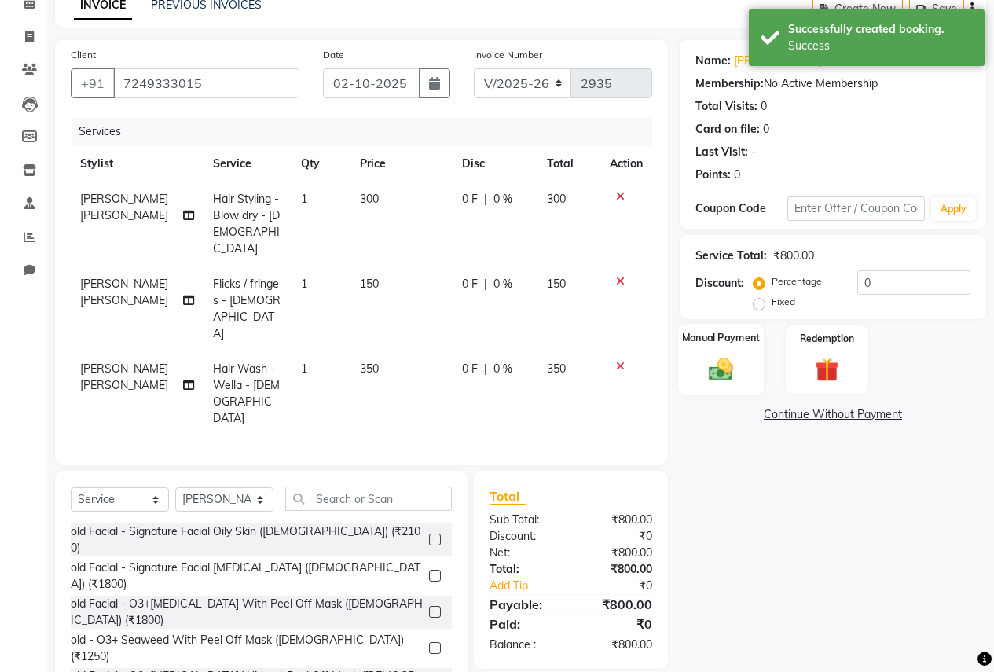
click at [726, 361] on img at bounding box center [721, 368] width 40 height 28
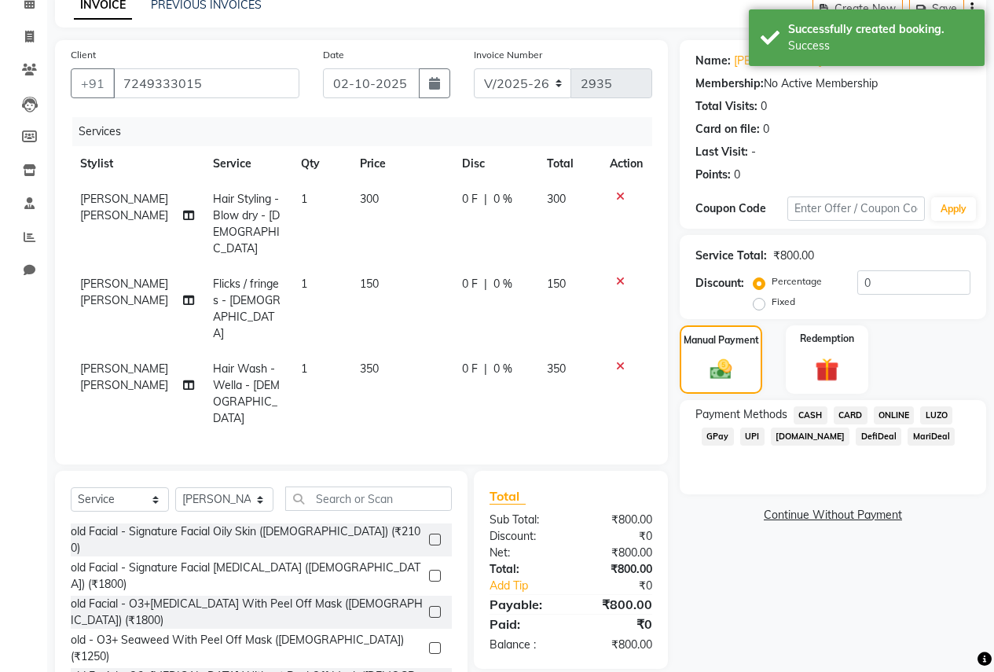
click at [899, 414] on span "ONLINE" at bounding box center [894, 415] width 41 height 18
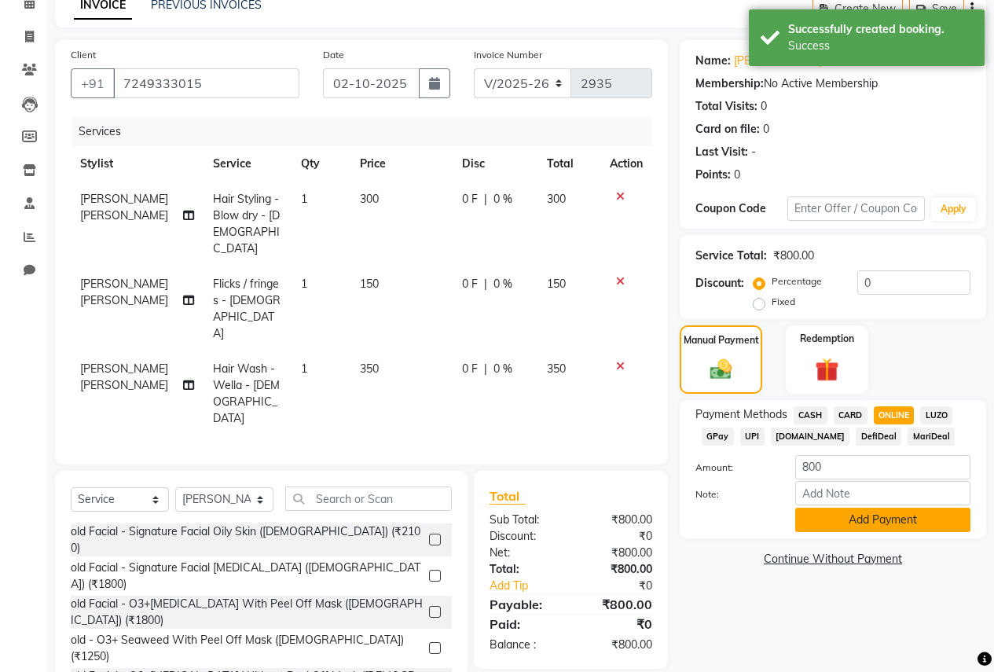
click at [847, 522] on button "Add Payment" at bounding box center [882, 520] width 175 height 24
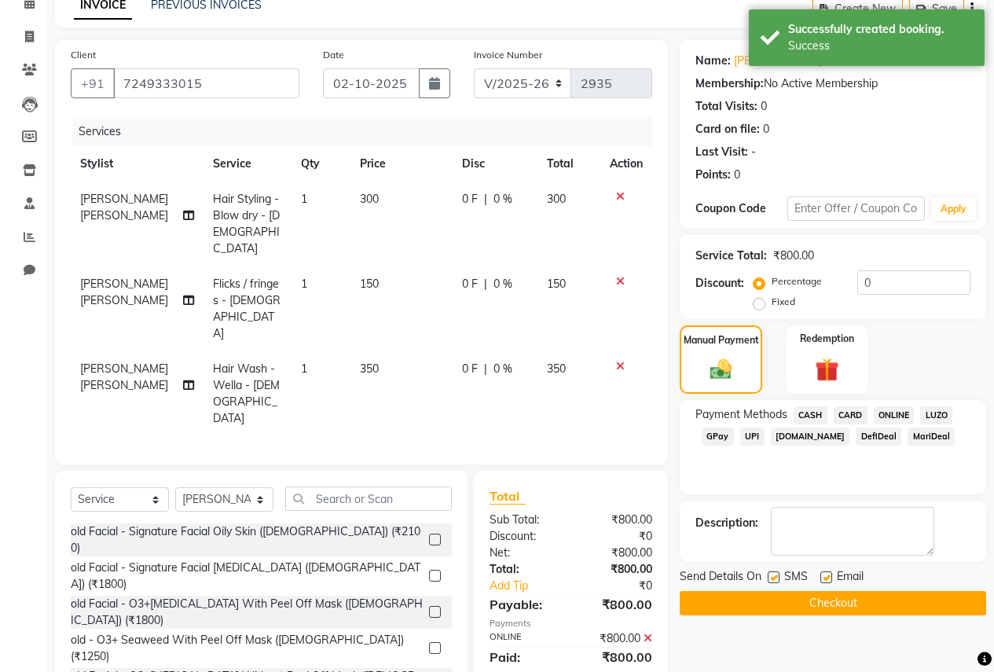
click at [760, 609] on button "Checkout" at bounding box center [833, 603] width 307 height 24
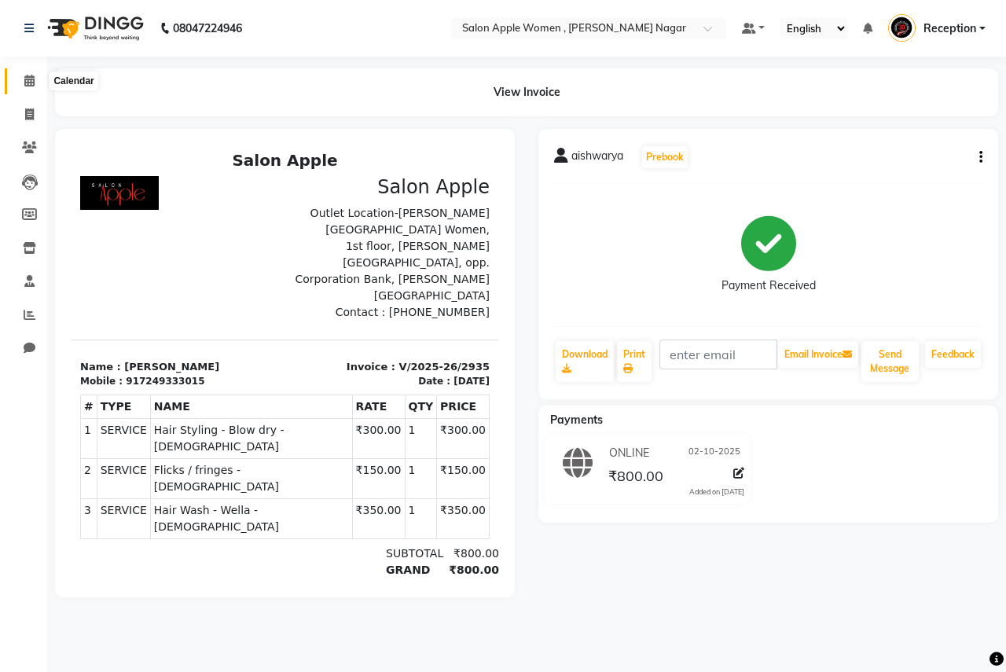
click at [33, 80] on icon at bounding box center [29, 81] width 10 height 12
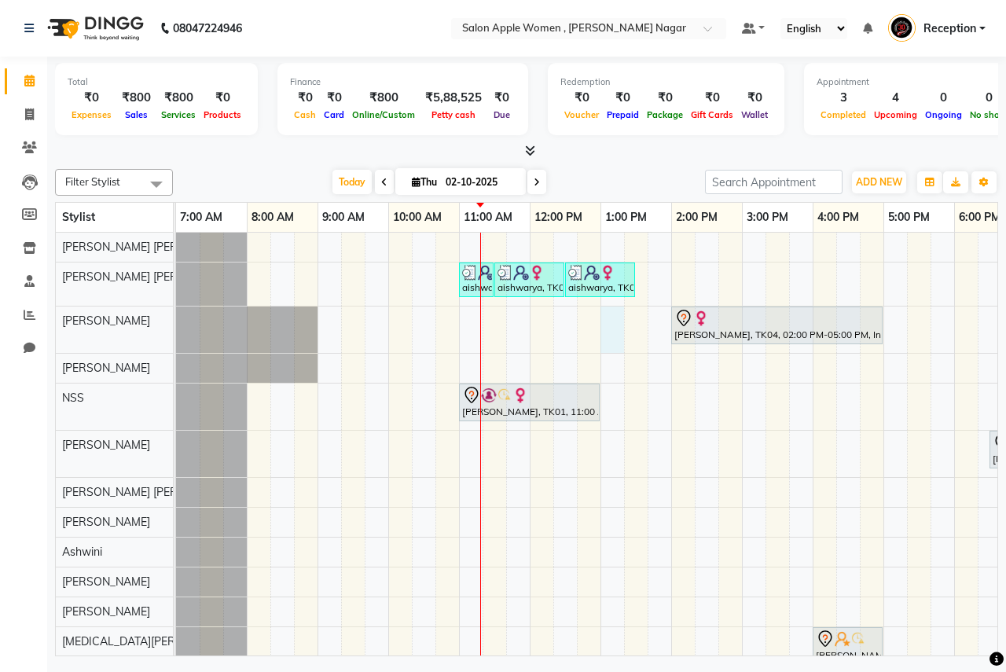
click at [608, 318] on div "aishwarya, TK05, 11:00 AM-11:30 AM, Hair Wash - Wella - [DEMOGRAPHIC_DATA] aish…" at bounding box center [742, 468] width 1132 height 471
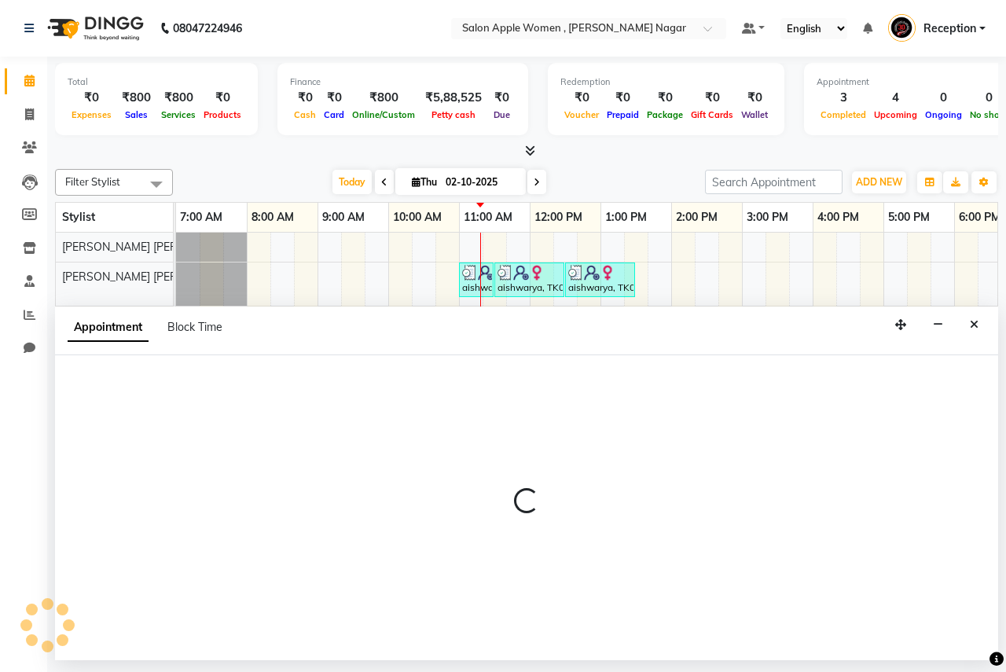
select select "3151"
select select "tentative"
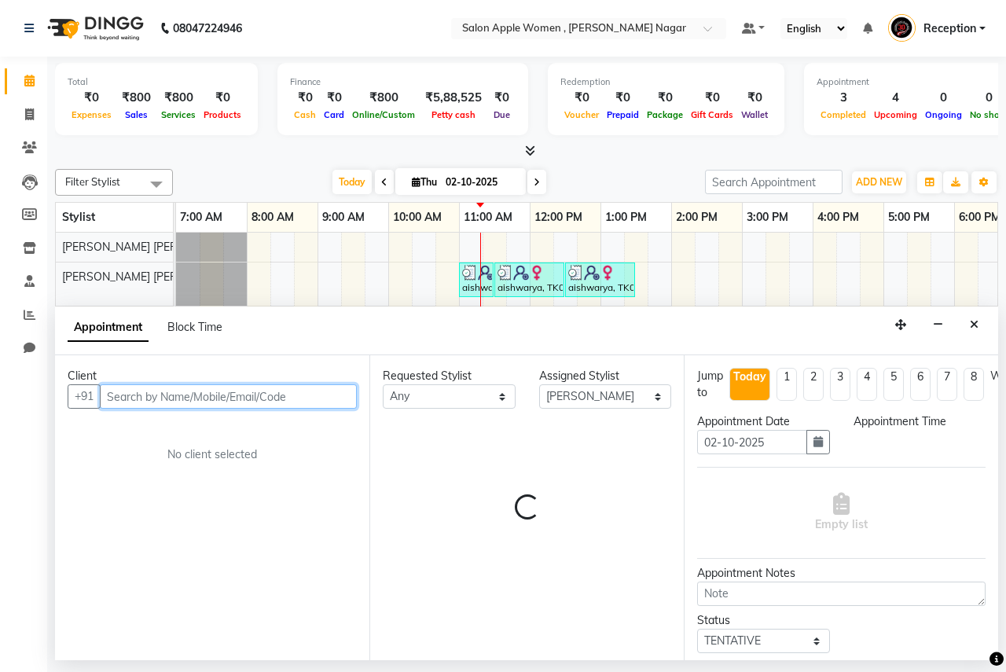
select select "780"
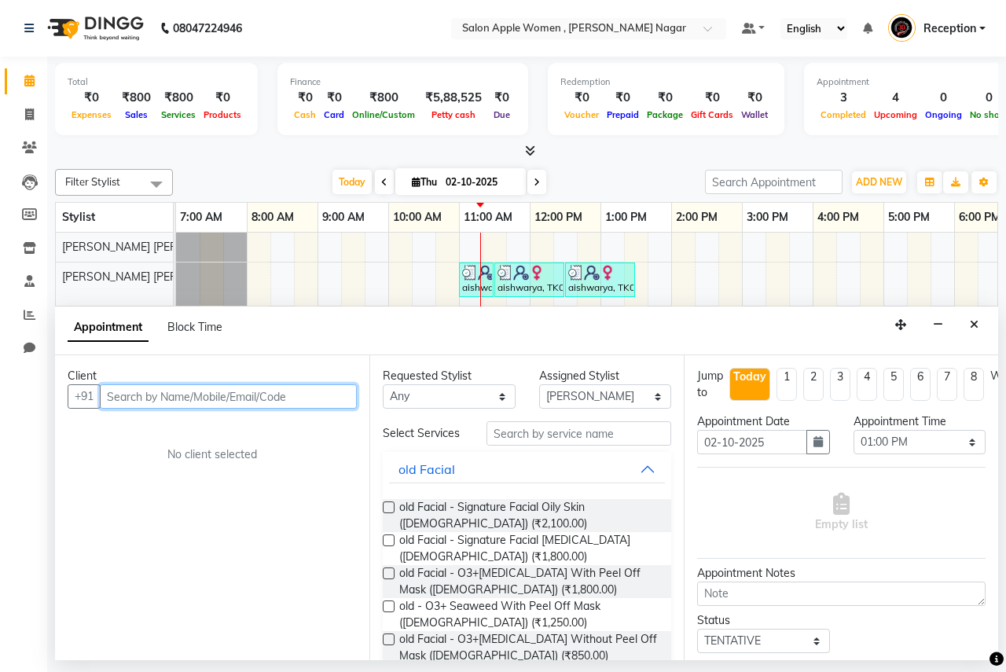
click at [121, 402] on input "text" at bounding box center [228, 396] width 257 height 24
type input "t"
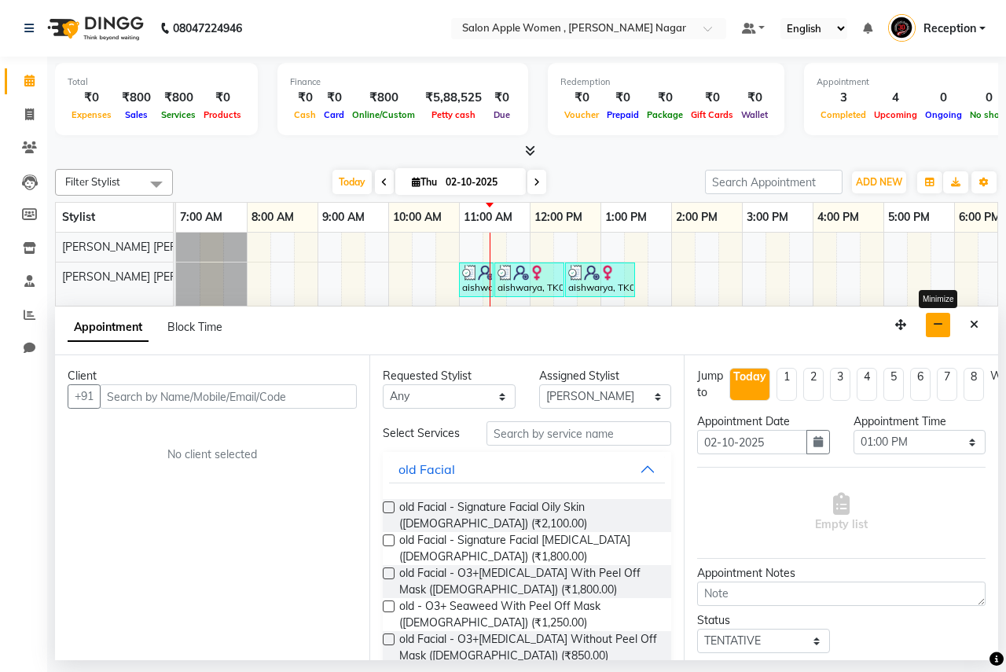
click at [936, 328] on icon "button" at bounding box center [938, 324] width 10 height 11
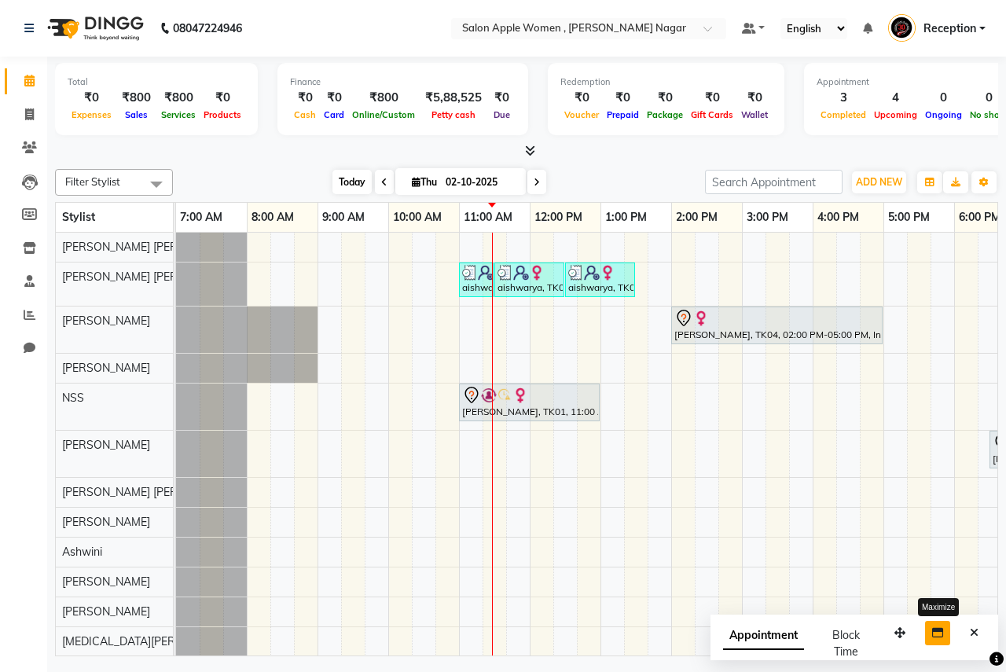
click at [351, 191] on span "Today" at bounding box center [351, 182] width 39 height 24
click at [349, 182] on span "Today" at bounding box center [351, 182] width 39 height 24
click at [356, 185] on span "Today" at bounding box center [351, 182] width 39 height 24
click at [341, 184] on span "Today" at bounding box center [351, 182] width 39 height 24
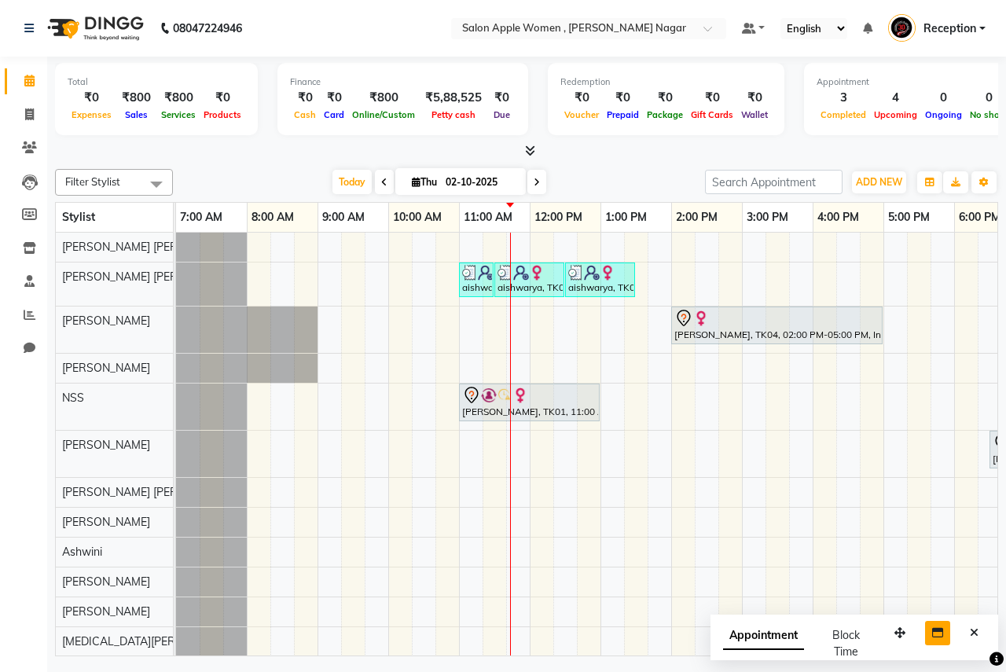
drag, startPoint x: 337, startPoint y: 175, endPoint x: 393, endPoint y: 248, distance: 92.0
click at [339, 175] on span "Today" at bounding box center [351, 182] width 39 height 24
click at [346, 193] on span "Today" at bounding box center [351, 182] width 39 height 24
click at [340, 185] on span "Today" at bounding box center [351, 182] width 39 height 24
click at [354, 187] on span "Today" at bounding box center [351, 182] width 39 height 24
